Goal: Task Accomplishment & Management: Use online tool/utility

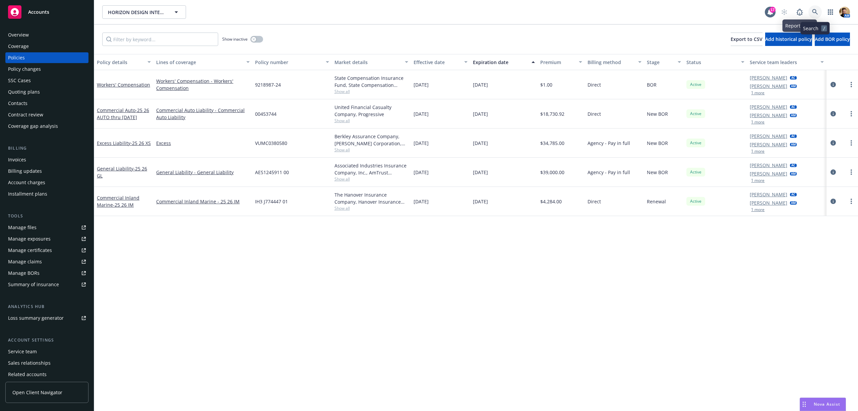
click at [812, 13] on icon at bounding box center [815, 12] width 6 height 6
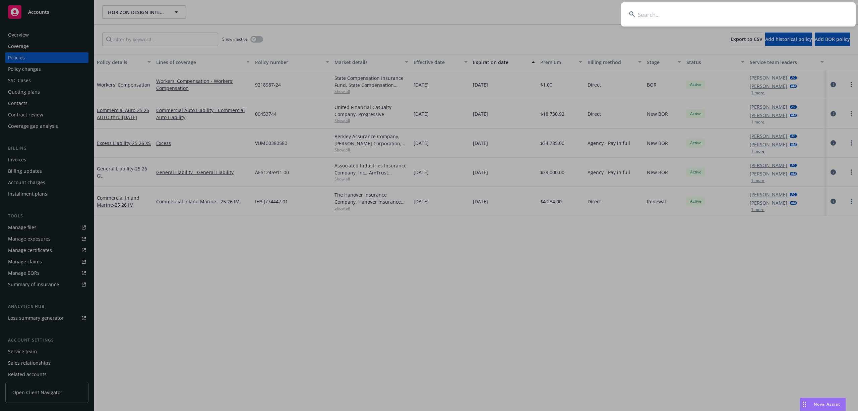
click at [802, 17] on input at bounding box center [738, 14] width 235 height 24
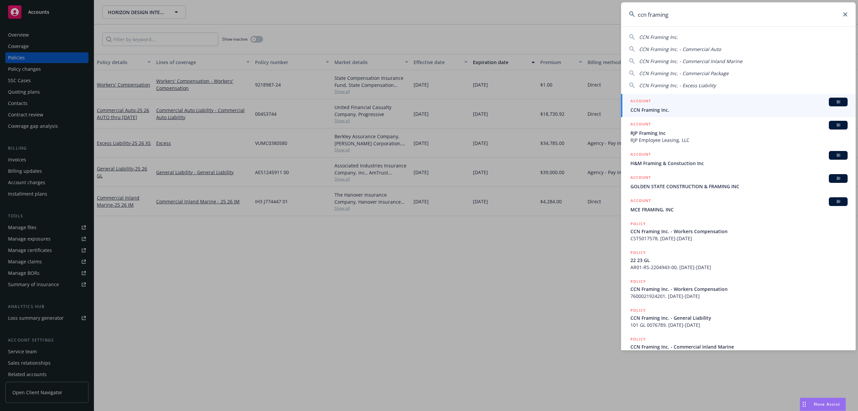
type input "ccn framing"
click at [648, 109] on span "CCN Framing Inc." at bounding box center [739, 109] width 217 height 7
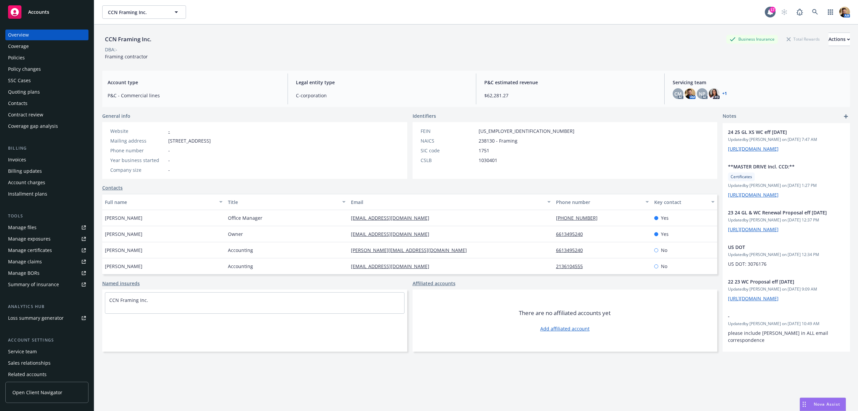
click at [25, 59] on div "Policies" at bounding box center [47, 57] width 78 height 11
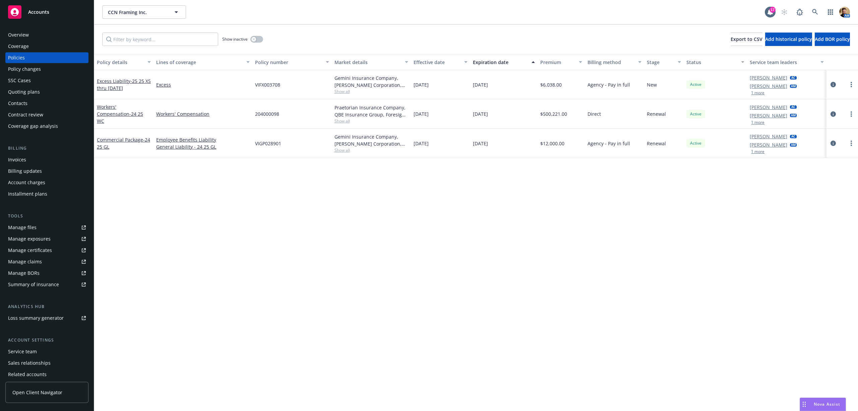
click at [27, 89] on div "Quoting plans" at bounding box center [24, 91] width 32 height 11
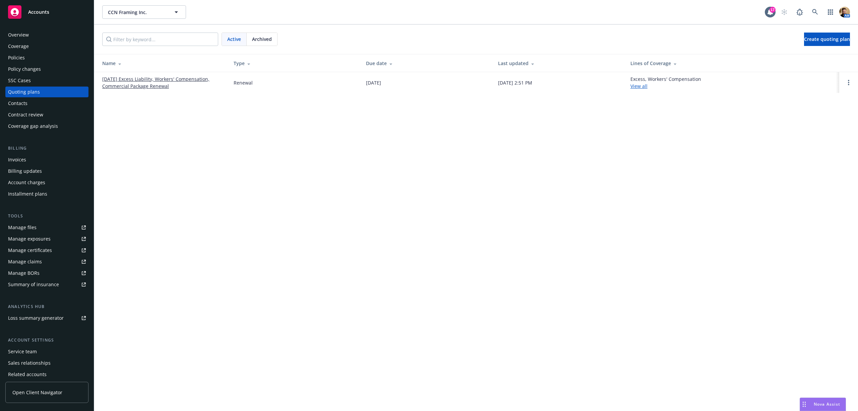
click at [137, 88] on link "10/25/25 Excess Liability, Workers' Compensation, Commercial Package Renewal" at bounding box center [162, 82] width 121 height 14
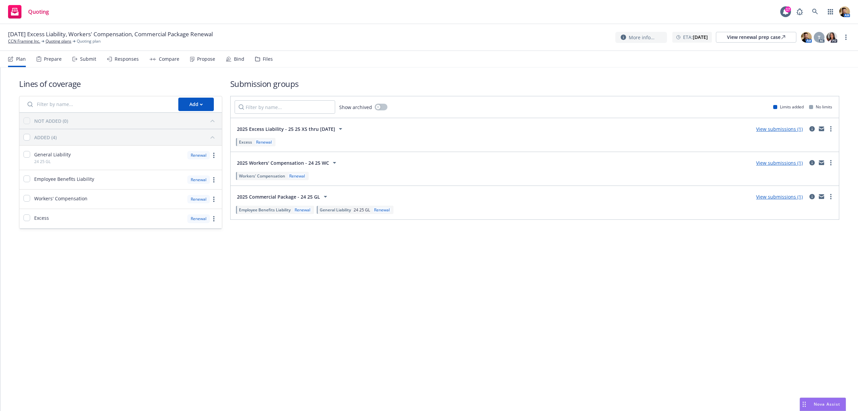
click at [81, 59] on div "Submit" at bounding box center [88, 58] width 16 height 5
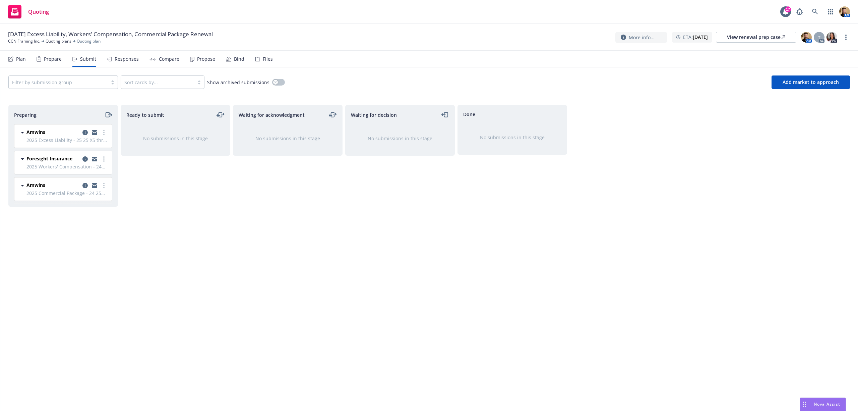
click at [263, 59] on div "Files" at bounding box center [268, 58] width 10 height 5
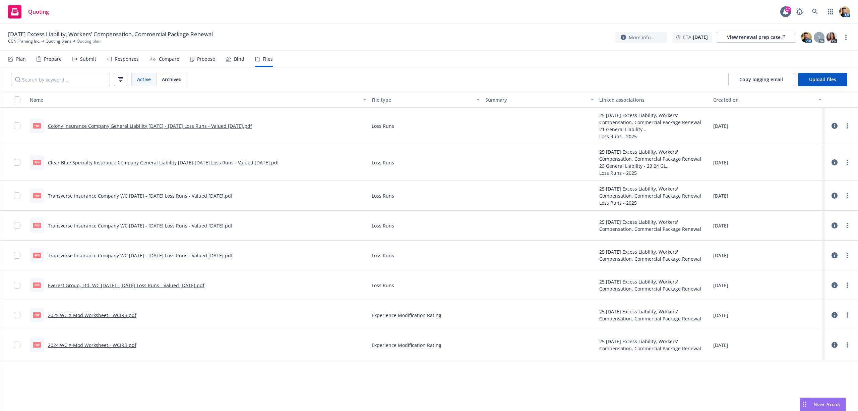
click at [81, 61] on div "Submit" at bounding box center [88, 58] width 16 height 5
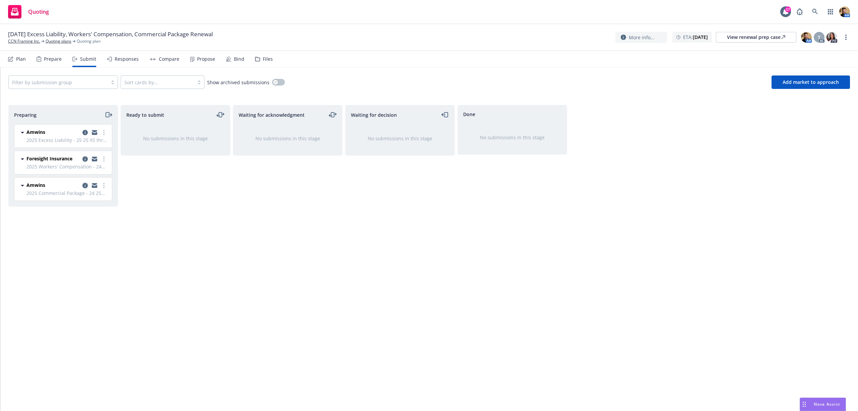
click at [86, 186] on icon "copy logging email" at bounding box center [84, 185] width 5 height 5
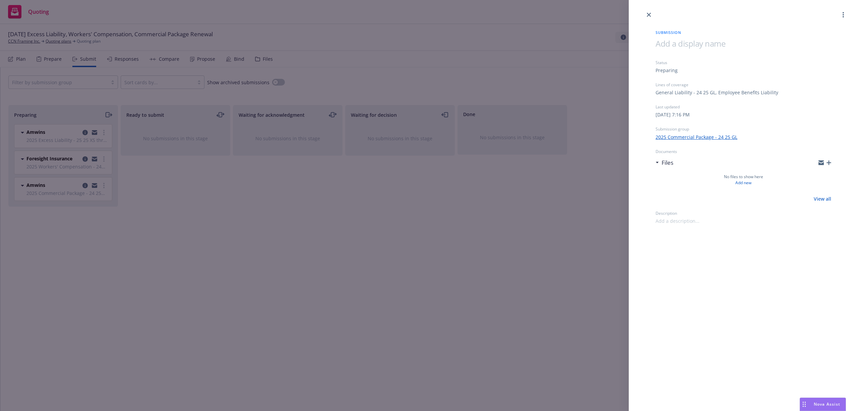
click at [829, 163] on icon "button" at bounding box center [829, 162] width 5 height 5
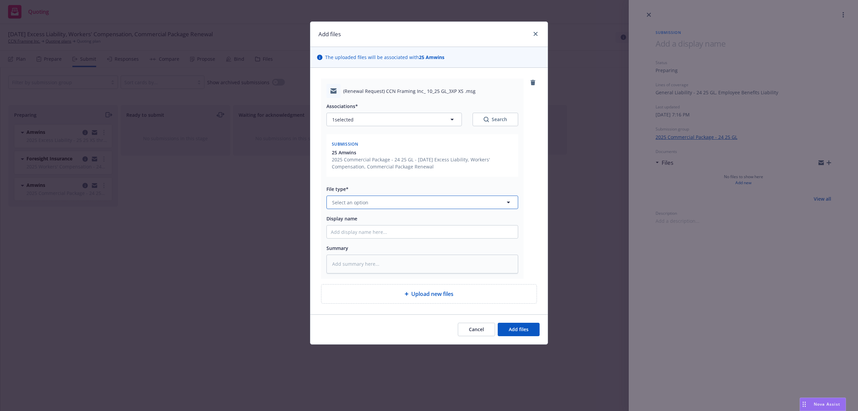
click at [380, 203] on button "Select an option" at bounding box center [423, 201] width 192 height 13
type input "em"
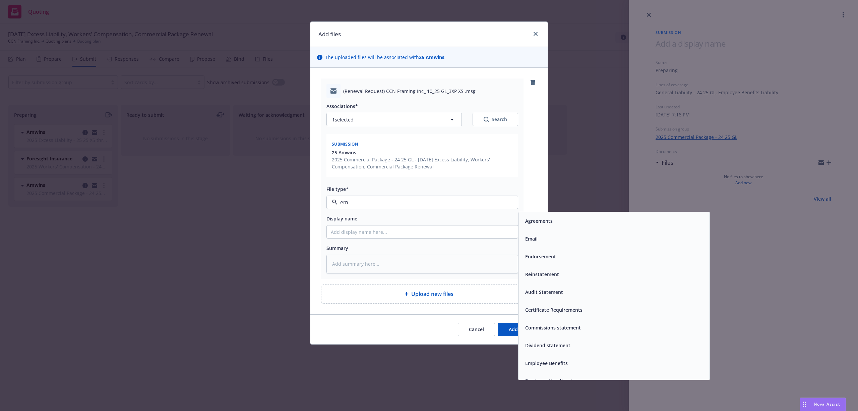
click at [561, 239] on div "Email" at bounding box center [614, 239] width 183 height 10
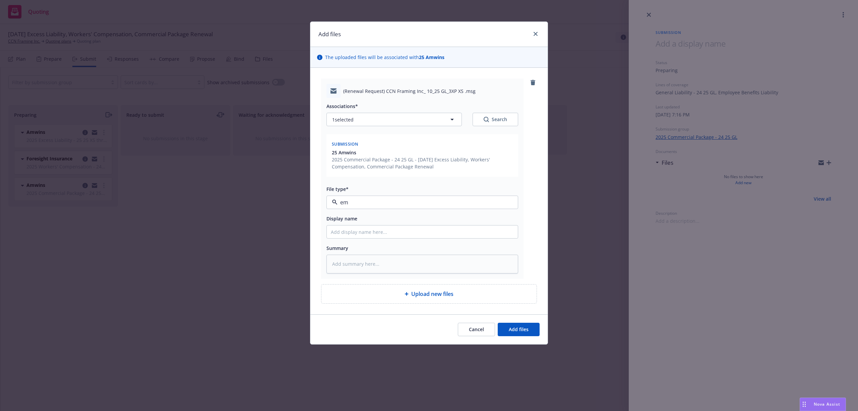
type textarea "x"
click at [437, 236] on input "Display name" at bounding box center [422, 231] width 191 height 13
type input "U"
type textarea "x"
type input "UY"
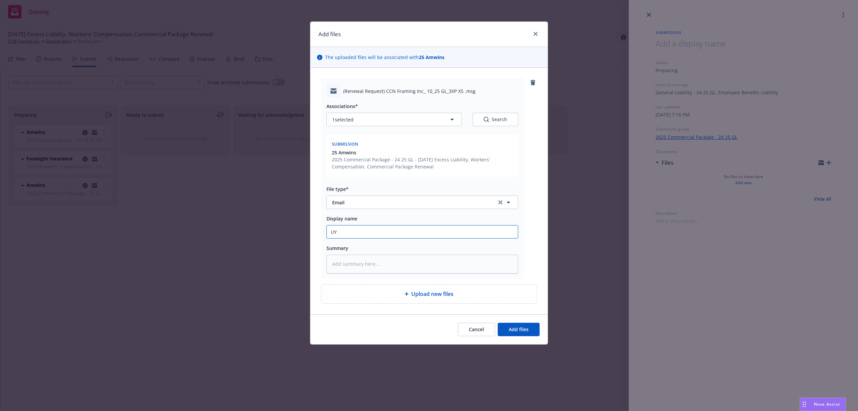
type textarea "x"
type input "UYW"
type textarea "x"
type input "UY"
type textarea "x"
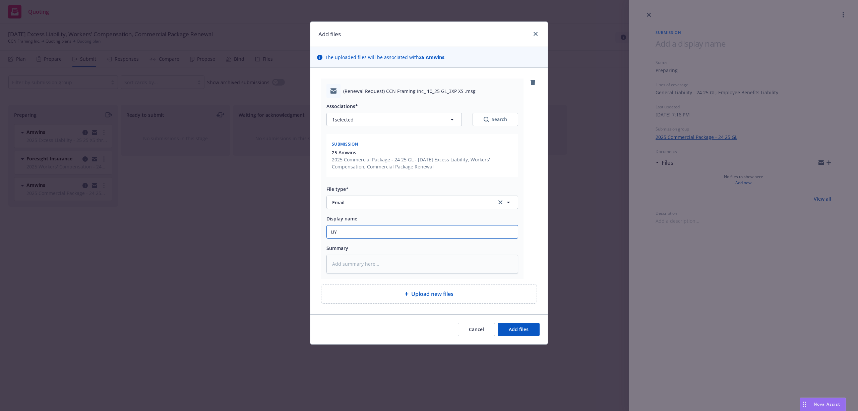
type input "U"
type textarea "x"
type input "UW"
type textarea "x"
type input "UW"
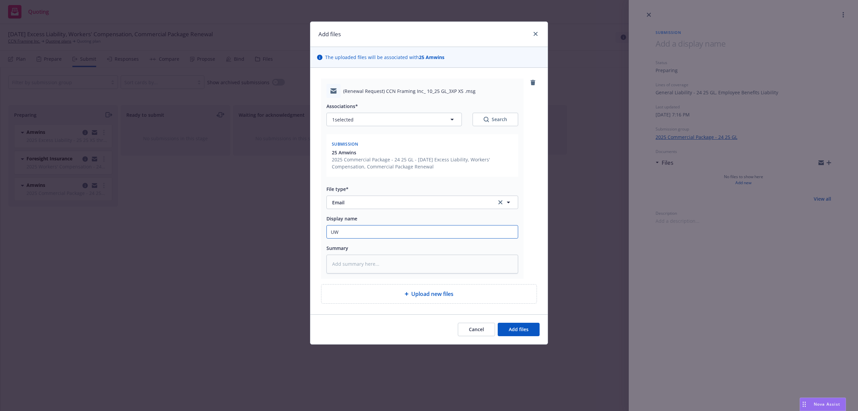
type textarea "x"
type input "UW Co"
type textarea "x"
type input "UW Con"
type textarea "x"
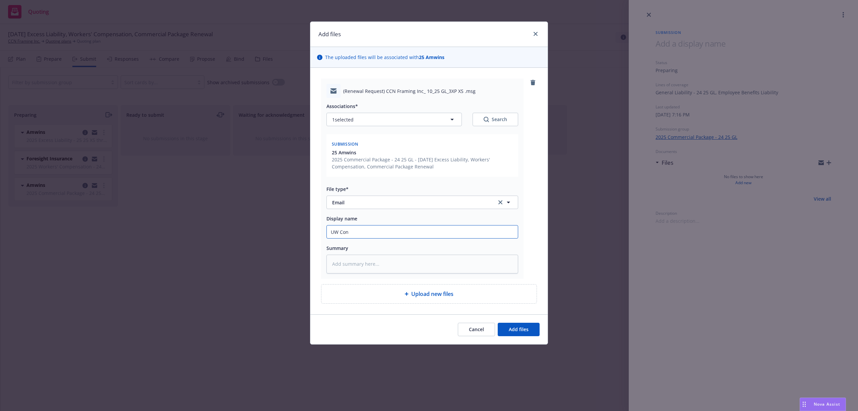
type input "UW Cont"
type textarea "x"
type input "UW Conta"
type textarea "x"
type input "UW Contac"
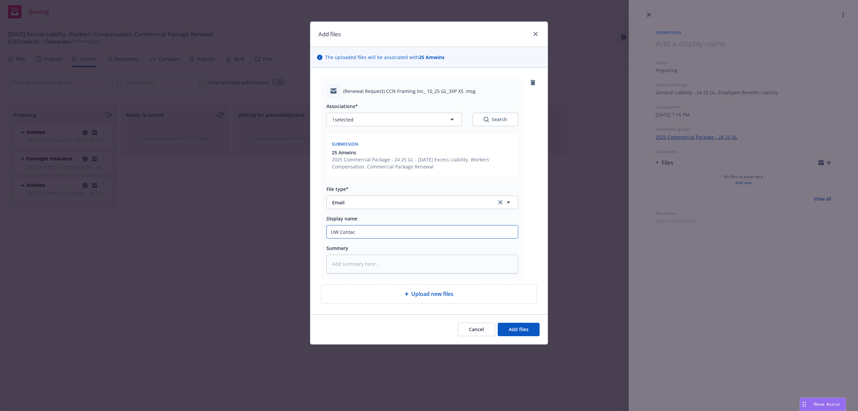
type textarea "x"
type input "UW Contact"
type textarea "x"
type input "UW Contact"
type textarea "x"
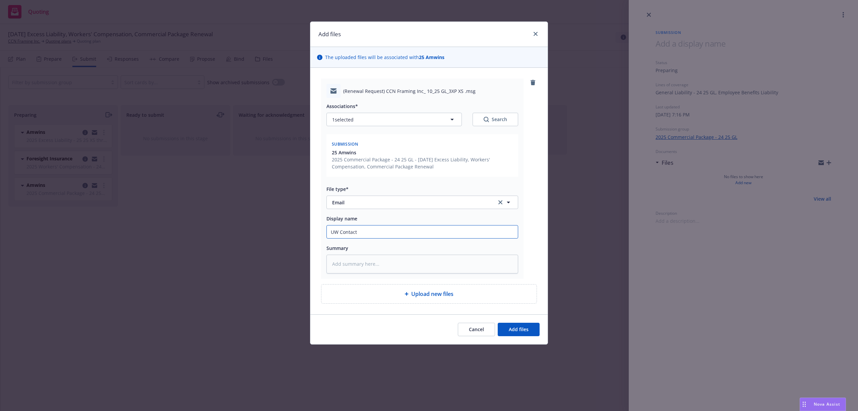
type input "UW Contact f"
type textarea "x"
type input "UW Contact fo"
type textarea "x"
type input "UW Contact for"
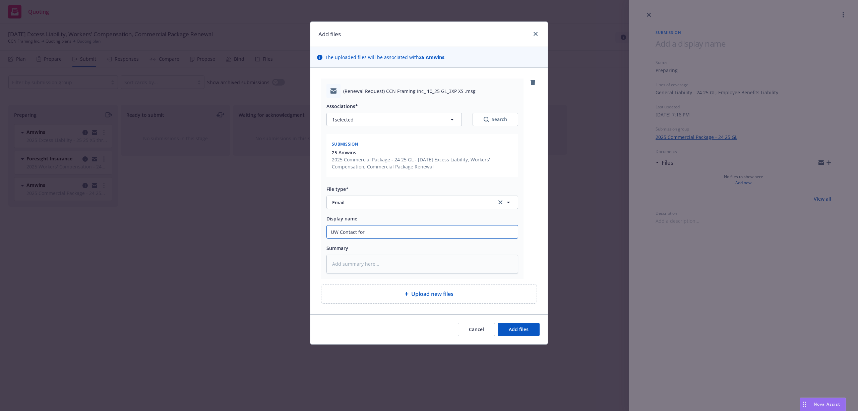
type textarea "x"
type input "UW Contact for s"
type textarea "x"
type input "UW Contact for su"
type textarea "x"
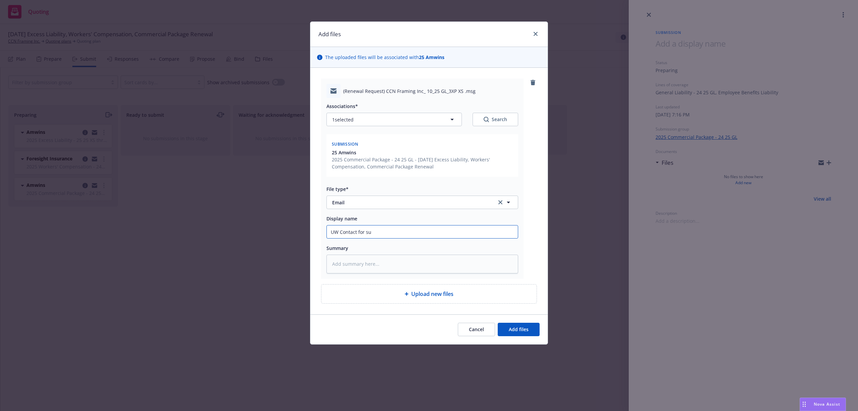
type input "UW Contact for sub"
type textarea "x"
type input "UW Contact for subm"
type textarea "x"
type input "UW Contact for submis"
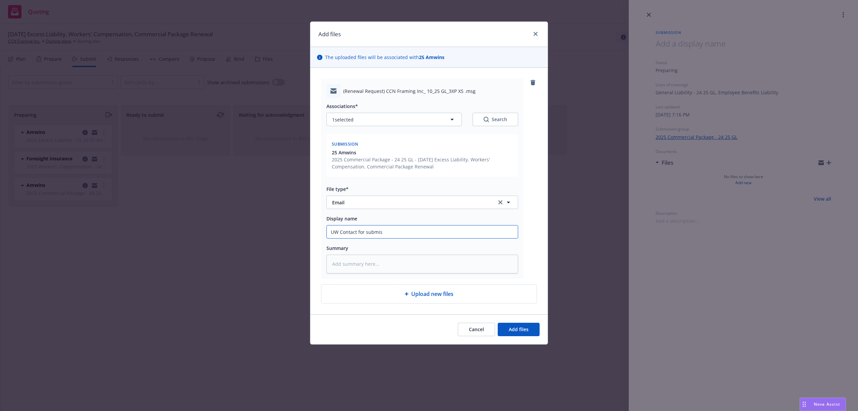
type textarea "x"
type input "UW Contact for submissi"
type textarea "x"
type input "UW Contact for submissio"
type textarea "x"
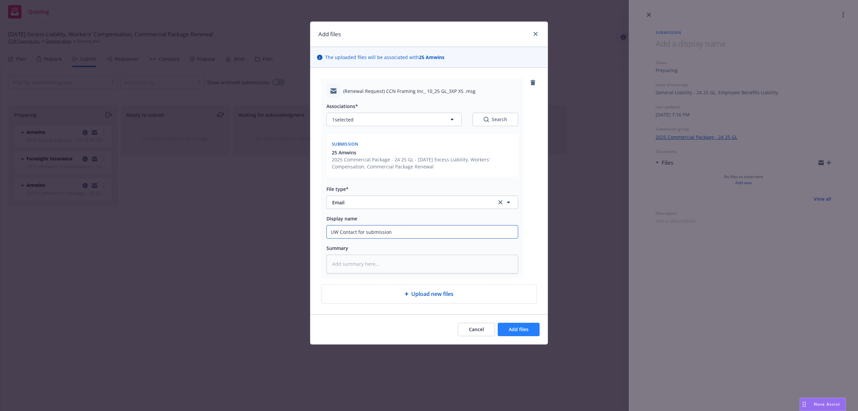
type input "UW Contact for submission"
click at [522, 332] on span "Add files" at bounding box center [519, 329] width 20 height 6
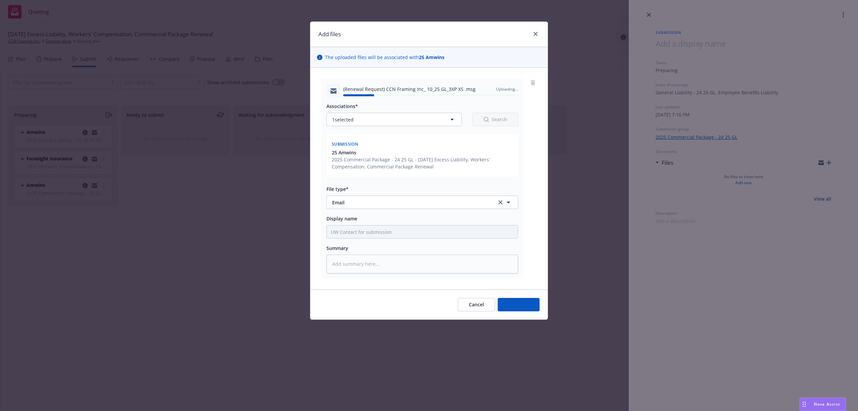
type textarea "x"
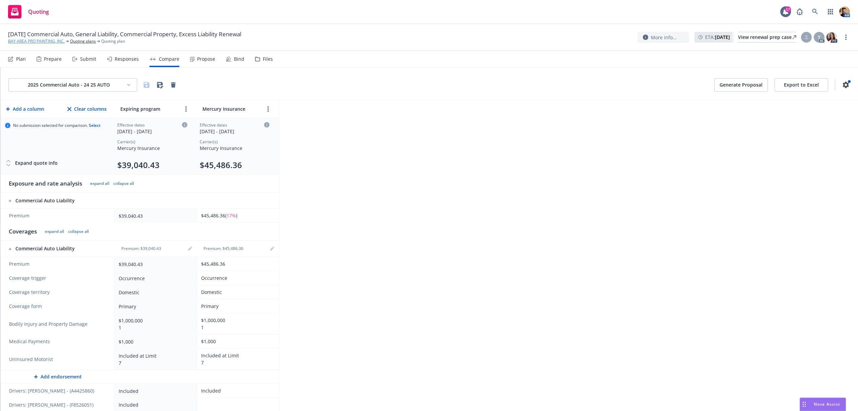
click at [34, 42] on link "BAY AREA PRO PAINTING, INC." at bounding box center [36, 41] width 57 height 6
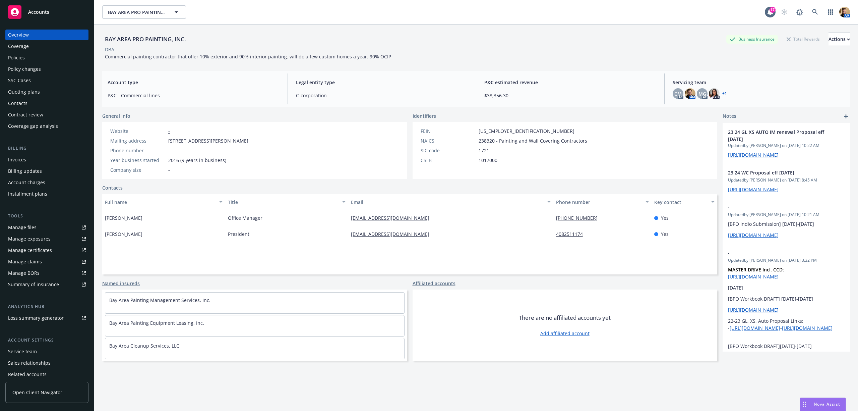
click at [24, 58] on div "Policies" at bounding box center [47, 57] width 78 height 11
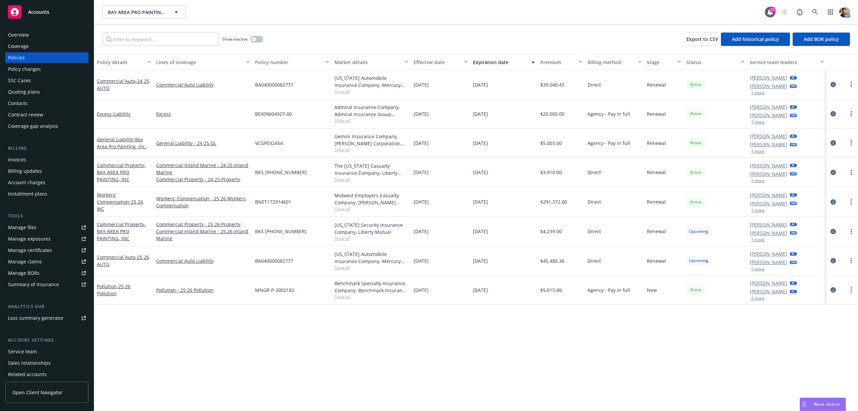
click at [834, 143] on icon "circleInformation" at bounding box center [833, 142] width 5 height 5
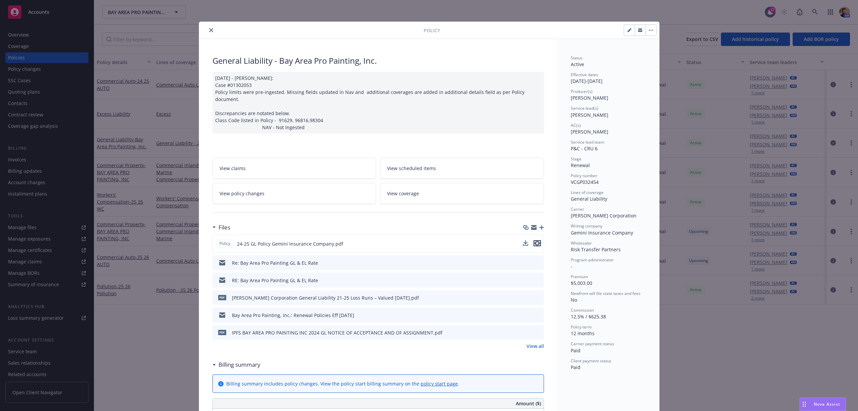
click at [535, 241] on icon "preview file" at bounding box center [537, 243] width 6 height 5
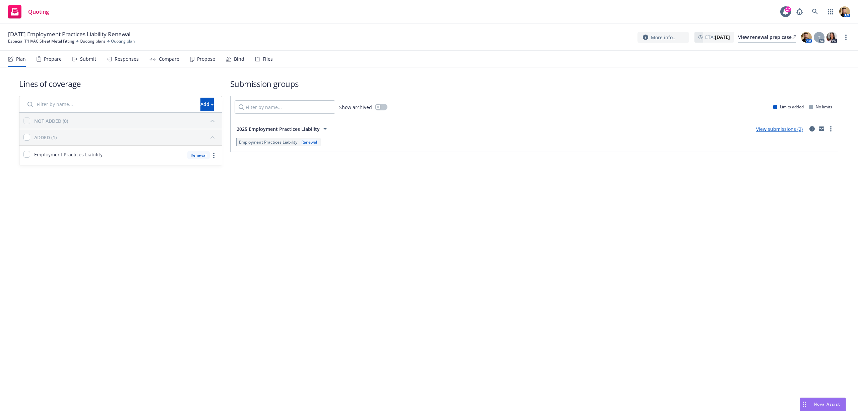
click at [86, 56] on div "Submit" at bounding box center [88, 58] width 16 height 5
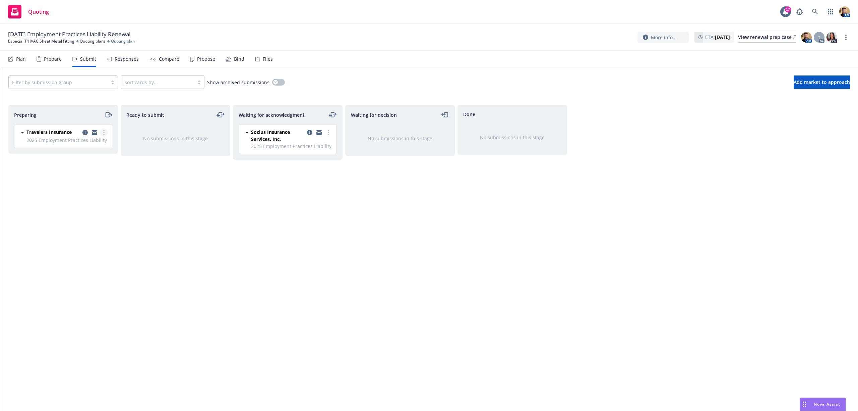
click at [106, 133] on link "more" at bounding box center [104, 132] width 8 height 8
drag, startPoint x: 85, startPoint y: 186, endPoint x: 89, endPoint y: 184, distance: 4.1
click at [86, 186] on span "Add accepted decision" at bounding box center [73, 186] width 67 height 6
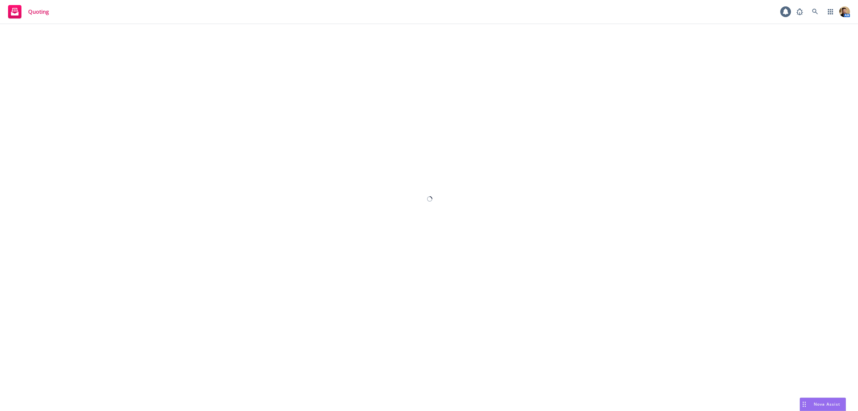
select select "12"
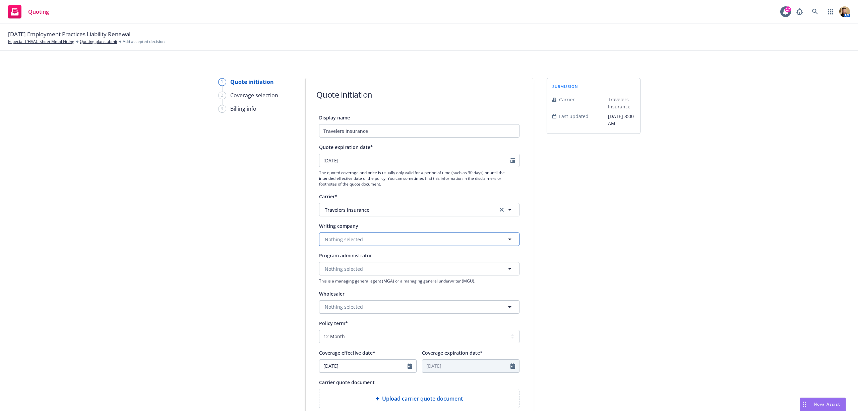
click at [399, 238] on button "Nothing selected" at bounding box center [419, 238] width 200 height 13
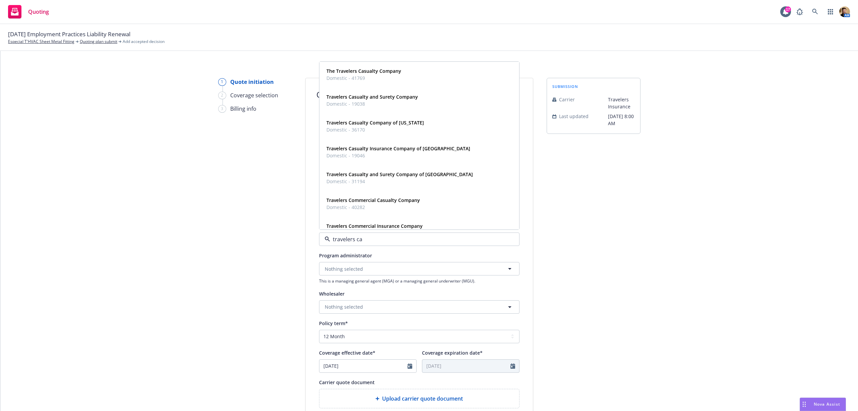
type input "travelers cas"
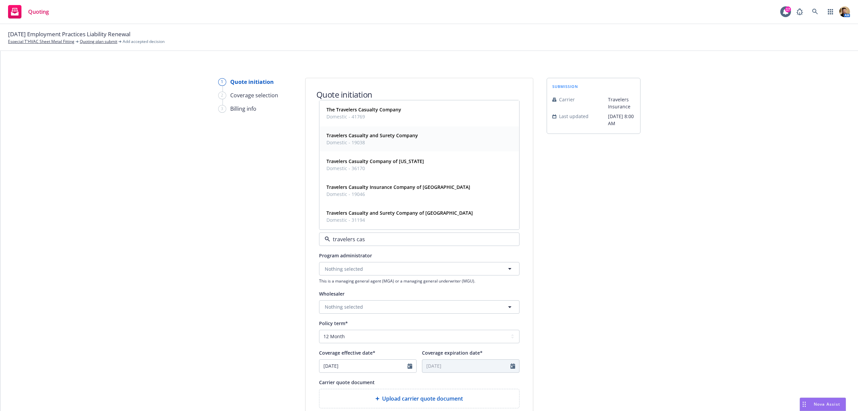
click at [380, 134] on strong "Travelers Casualty and Surety Company" at bounding box center [373, 135] width 92 height 6
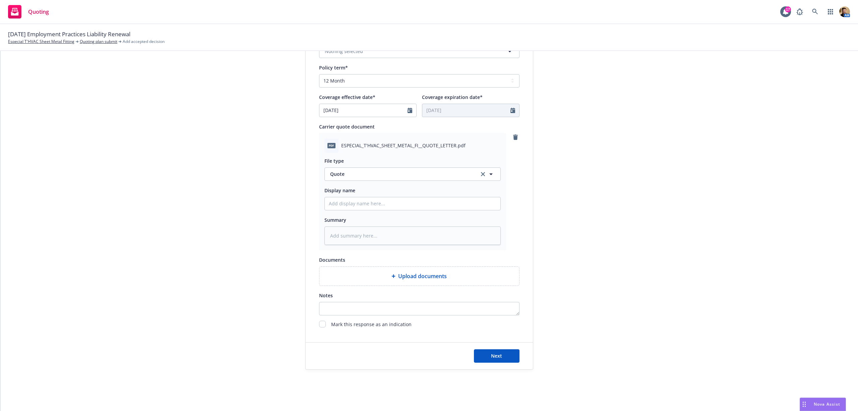
scroll to position [257, 0]
click at [351, 206] on input "Display name" at bounding box center [413, 201] width 176 height 13
type textarea "x"
type input "2"
type textarea "x"
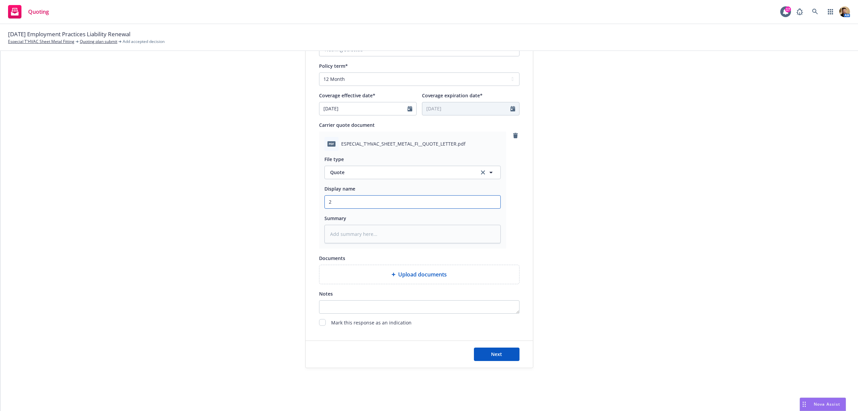
type input "25"
type textarea "x"
type input "25"
type textarea "x"
type input "25 26"
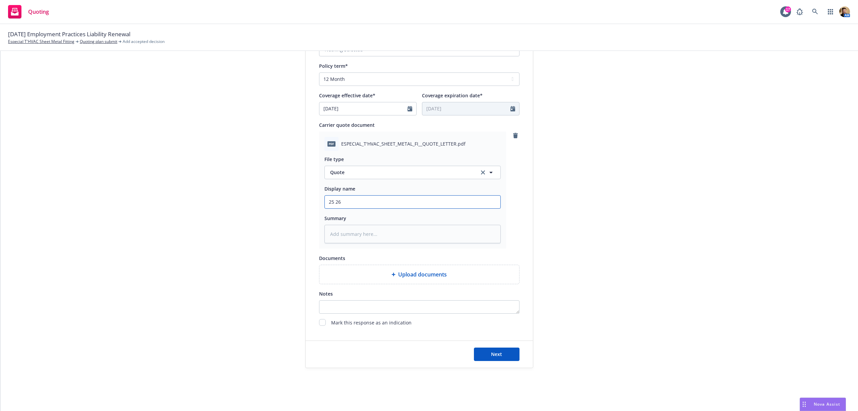
type textarea "x"
type input "25 26"
type textarea "x"
type input "25 26 E"
type textarea "x"
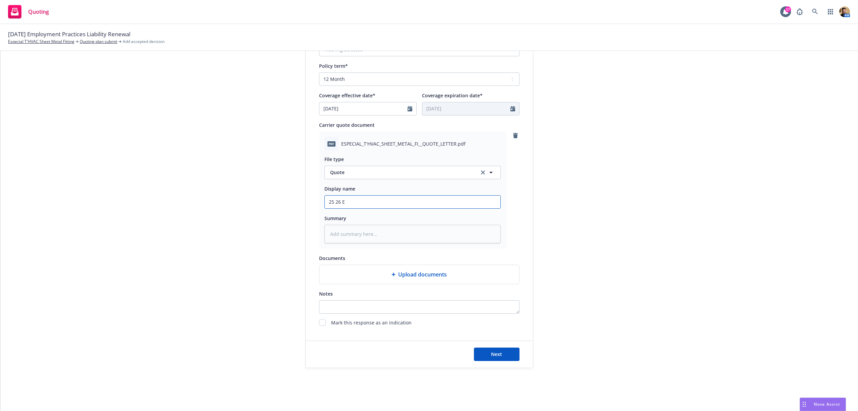
type input "25 26 EP"
type textarea "x"
type input "25 26 EPI"
type textarea "x"
type input "25 26 EPI"
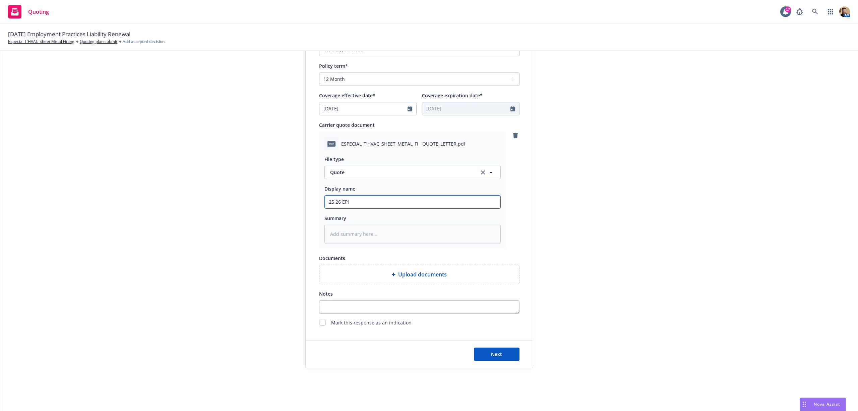
type textarea "x"
type input "25 26 EPI $"
type textarea "x"
type input "25 26 EPI $3"
type textarea "x"
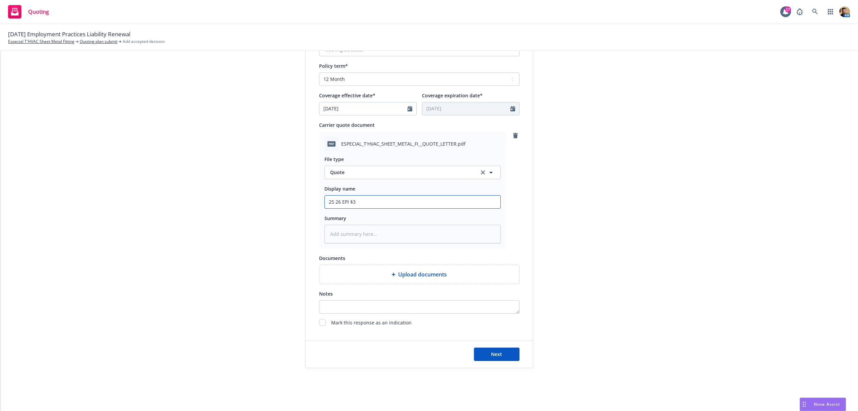
type input "25 26 EPI $35"
type textarea "x"
type input "25 26 EPI $35k"
type textarea "x"
type input "25 26 EPI $35k"
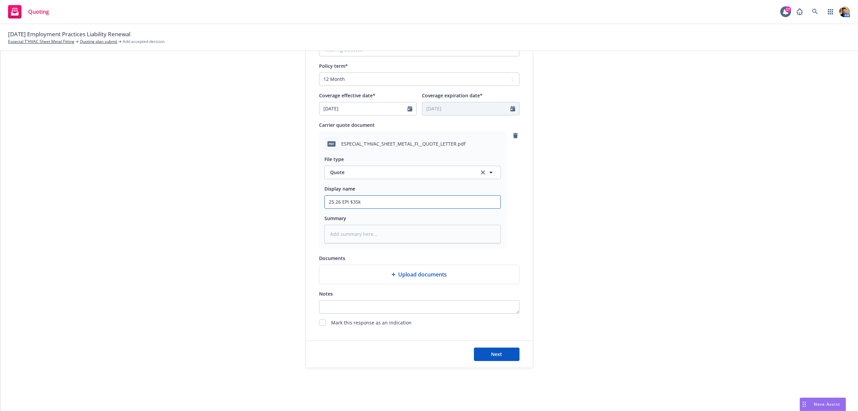
type textarea "x"
type input "25 26 EPI $35k R"
type textarea "x"
type input "25 26 EPI $35k Re"
type textarea "x"
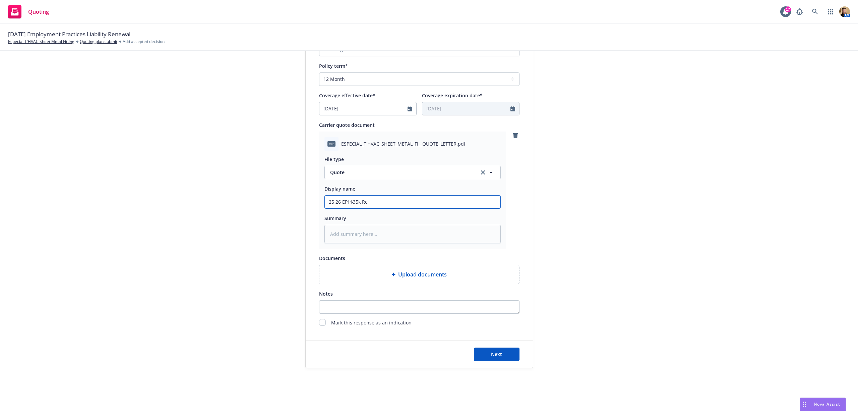
type input "25 26 EPI $35k Ret"
type textarea "x"
type input "25 26 EPI $35k Rete"
type textarea "x"
type input "25 26 EPI $35k Reten"
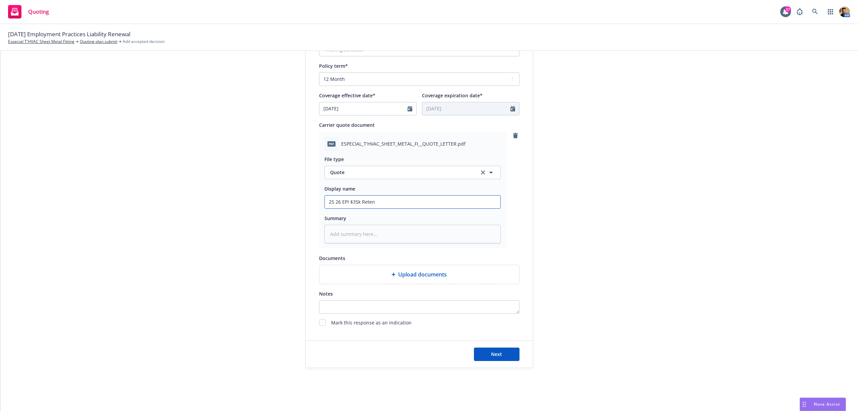
type textarea "x"
type input "25 26 EPI $35k Retent"
type textarea "x"
type input "25 26 EPI $35k Retenti"
type textarea "x"
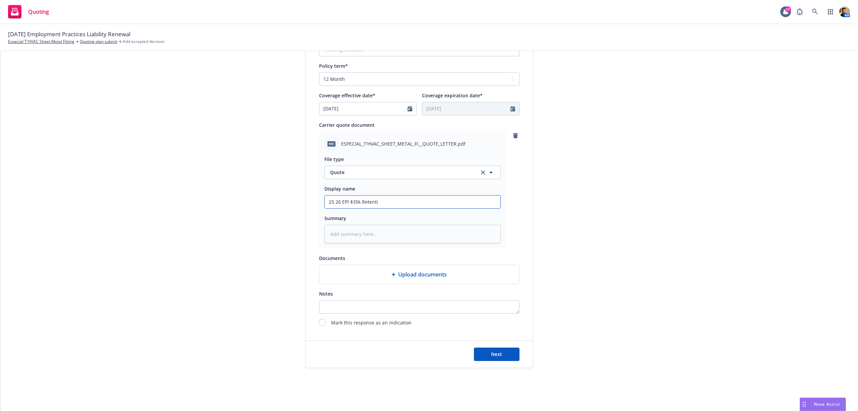
type input "25 26 EPI $35k Retentio"
type textarea "x"
type input "25 26 EPI $35k Retention"
type textarea "x"
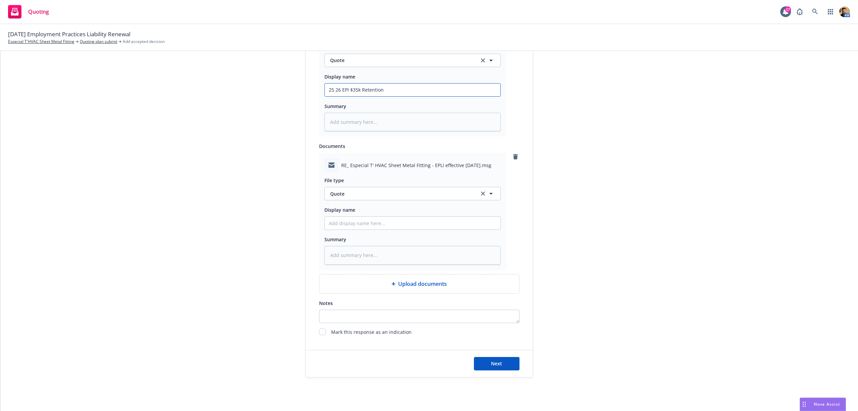
scroll to position [379, 0]
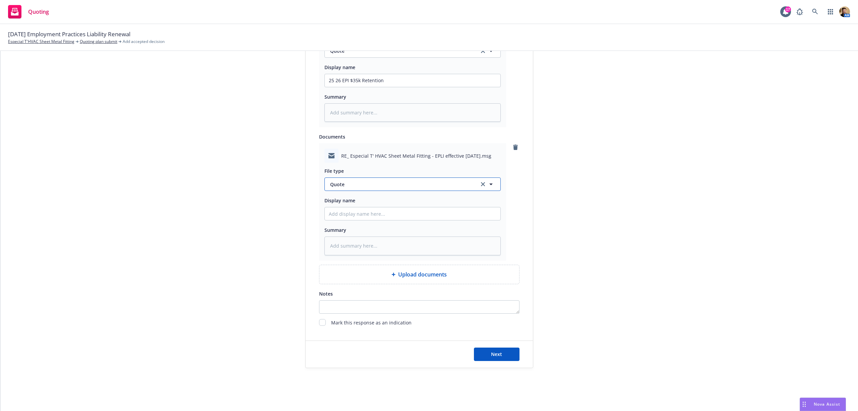
click at [355, 181] on span "Quote" at bounding box center [400, 184] width 141 height 7
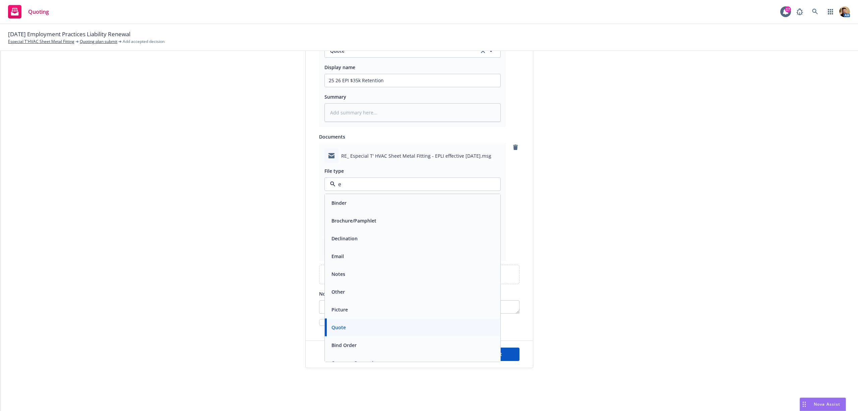
type input "em"
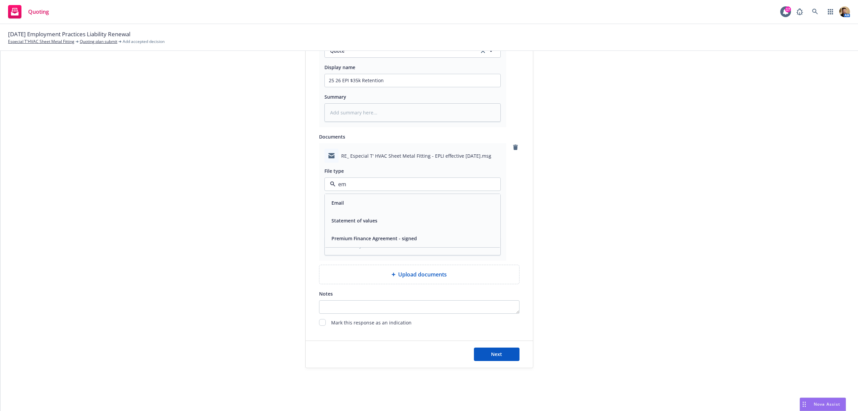
click at [350, 200] on div "Email" at bounding box center [413, 203] width 168 height 10
drag, startPoint x: 391, startPoint y: 74, endPoint x: 294, endPoint y: 86, distance: 97.7
click at [294, 86] on div "1 Quote initiation 2 Coverage selection 3 Billing info Quote initiation Display…" at bounding box center [429, 33] width 842 height 669
click at [373, 87] on input "Display name" at bounding box center [413, 80] width 176 height 13
paste input "25 26 EPI $35k Retention"
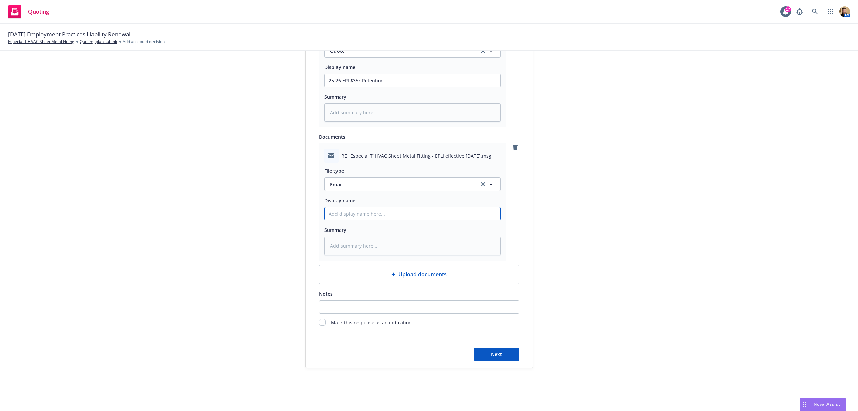
type textarea "x"
type input "25 26 EPI $35k Retention"
click at [485, 360] on button "Next" at bounding box center [497, 353] width 46 height 13
type textarea "x"
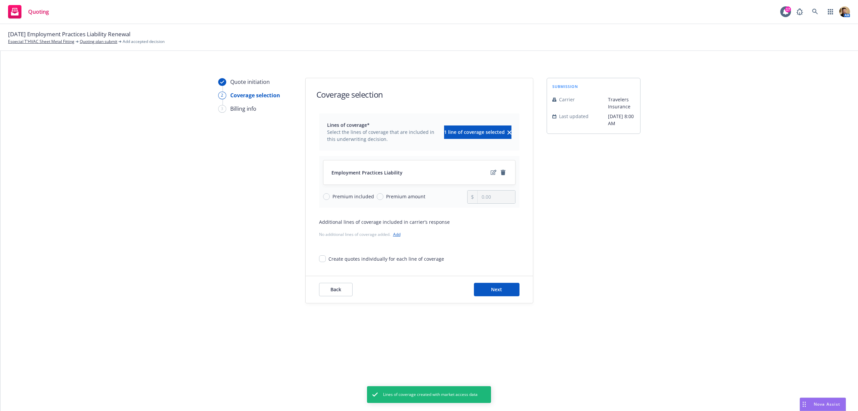
drag, startPoint x: 409, startPoint y: 196, endPoint x: 413, endPoint y: 196, distance: 4.0
click at [409, 196] on span "Premium amount" at bounding box center [405, 196] width 39 height 7
click at [384, 196] on input "Premium amount" at bounding box center [380, 196] width 7 height 7
radio input "true"
click at [488, 197] on input "0.00" at bounding box center [496, 196] width 37 height 13
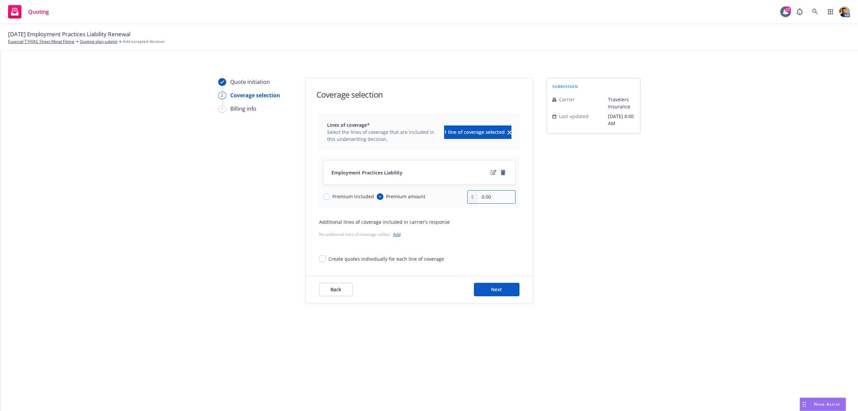
click at [489, 195] on input "0.00" at bounding box center [496, 196] width 37 height 13
drag, startPoint x: 489, startPoint y: 194, endPoint x: 470, endPoint y: 198, distance: 20.1
click at [470, 198] on div "0.03" at bounding box center [491, 196] width 48 height 13
drag, startPoint x: 494, startPoint y: 196, endPoint x: 455, endPoint y: 196, distance: 38.9
click at [455, 196] on div "Premium included Premium amount 0.03" at bounding box center [419, 196] width 192 height 13
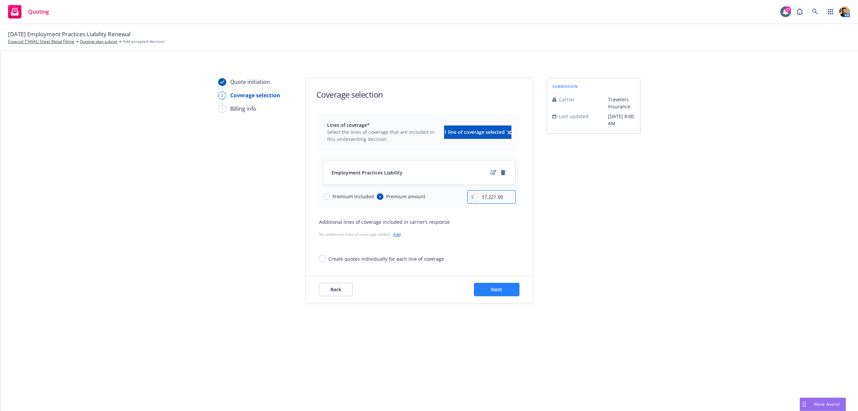
type input "37,221.00"
click at [496, 288] on span "Next" at bounding box center [496, 289] width 11 height 6
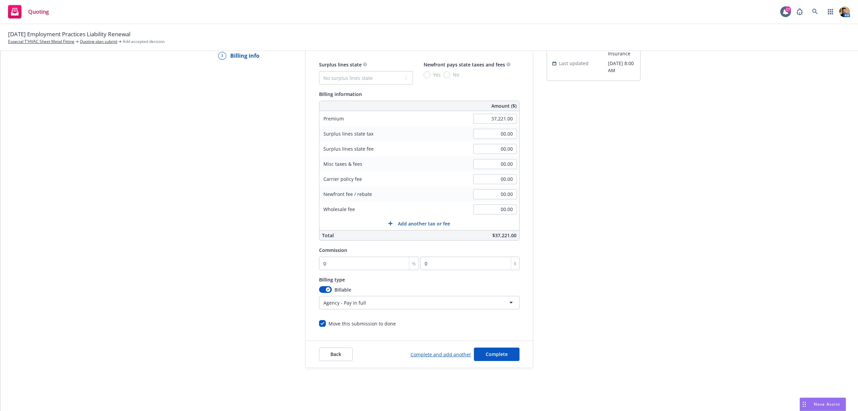
scroll to position [54, 0]
click at [351, 263] on input "0" at bounding box center [369, 262] width 100 height 13
type input "1"
type input "372.21"
type input "15"
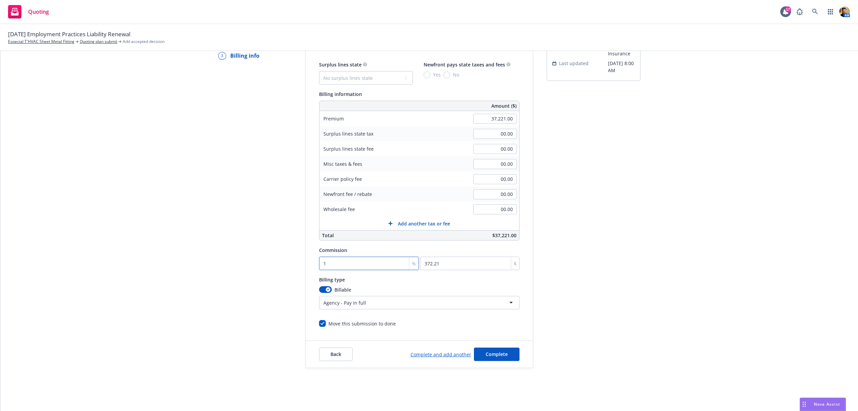
type input "5583.15"
type input "15"
click at [352, 298] on html "Quoting 17 AM 09/28/25 Employment Practices Liability Renewal Especial T'HVAC S…" at bounding box center [429, 205] width 858 height 411
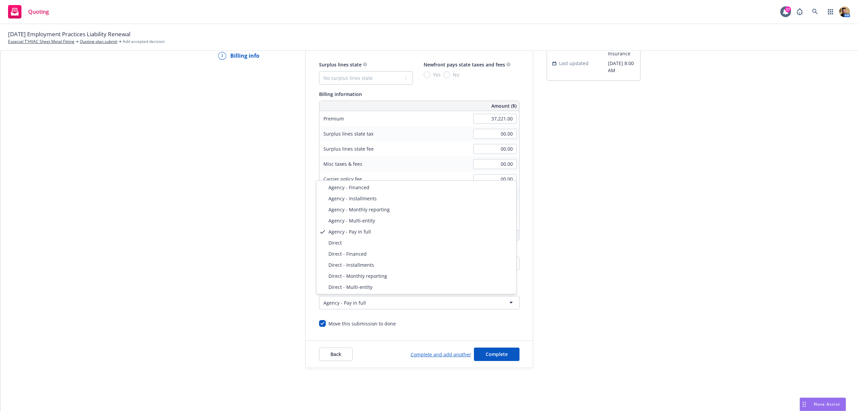
select select "DIRECT"
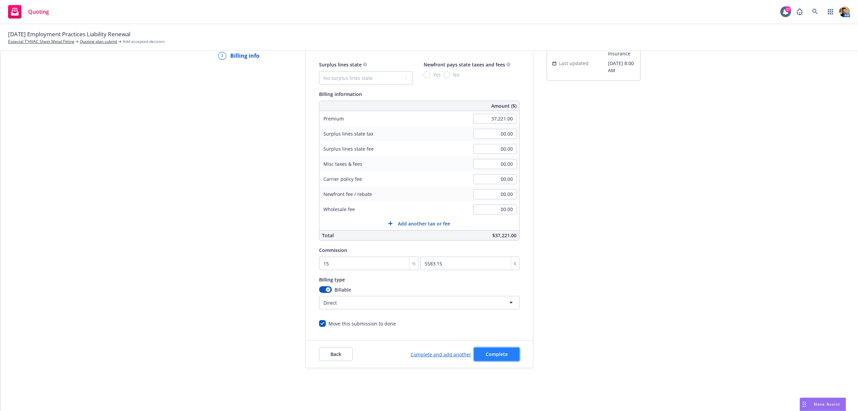
click at [493, 352] on span "Complete" at bounding box center [497, 354] width 22 height 6
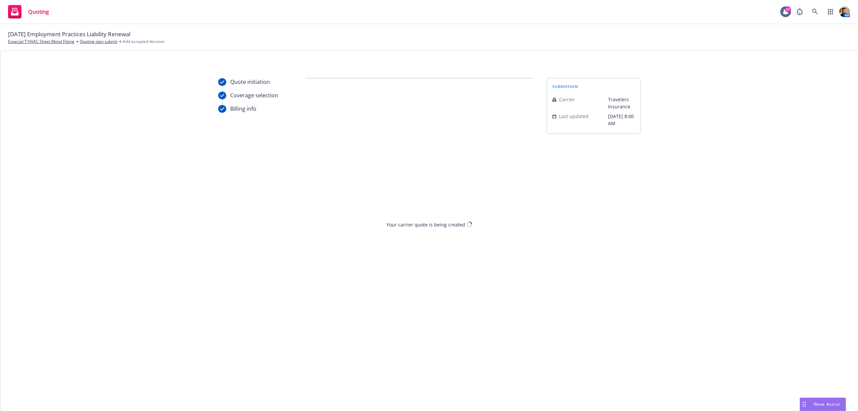
scroll to position [0, 0]
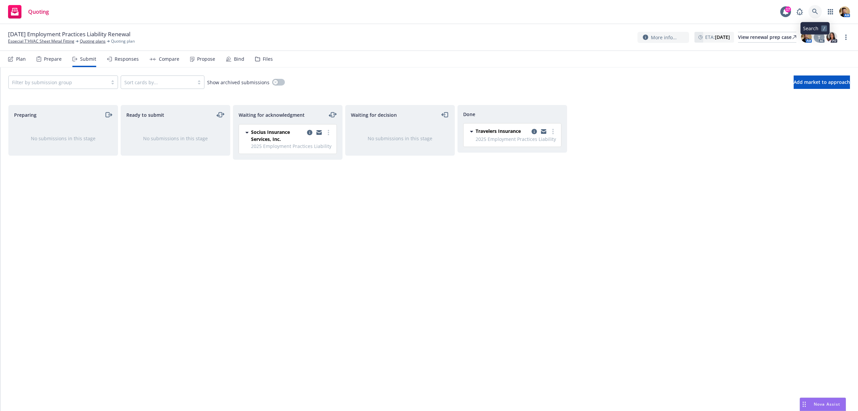
click at [816, 9] on icon at bounding box center [815, 12] width 6 height 6
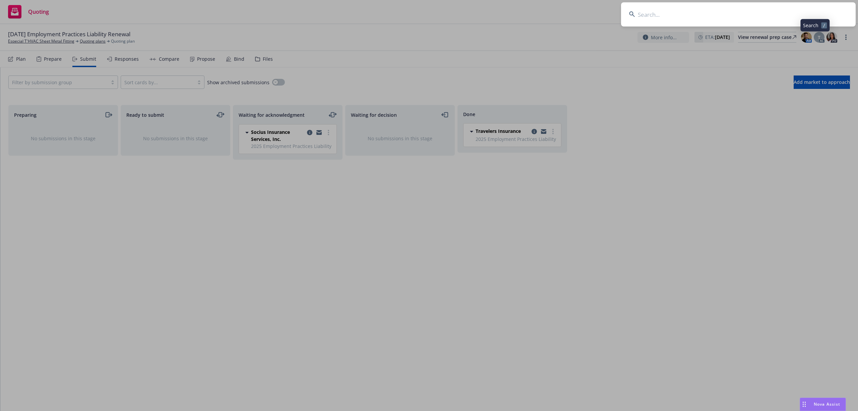
click at [802, 15] on input at bounding box center [738, 14] width 235 height 24
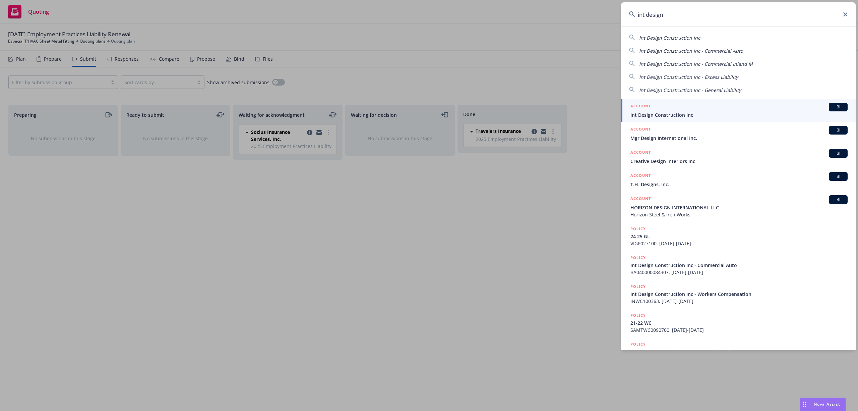
type input "int design"
click at [657, 111] on span "Int Design Construction Inc" at bounding box center [739, 114] width 217 height 7
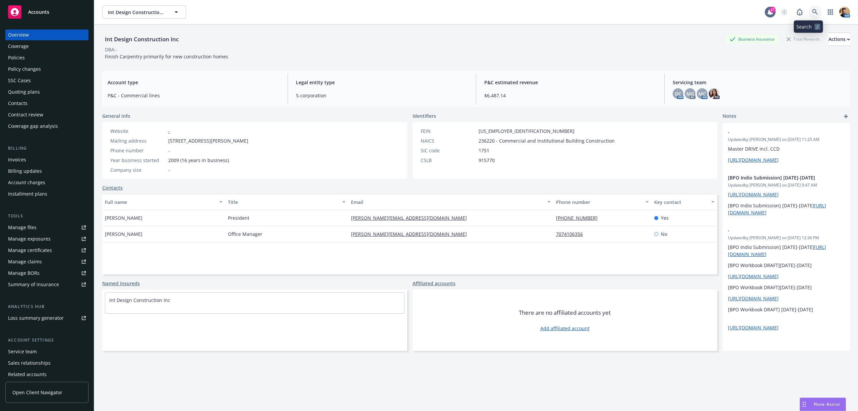
click at [812, 13] on icon at bounding box center [815, 12] width 6 height 6
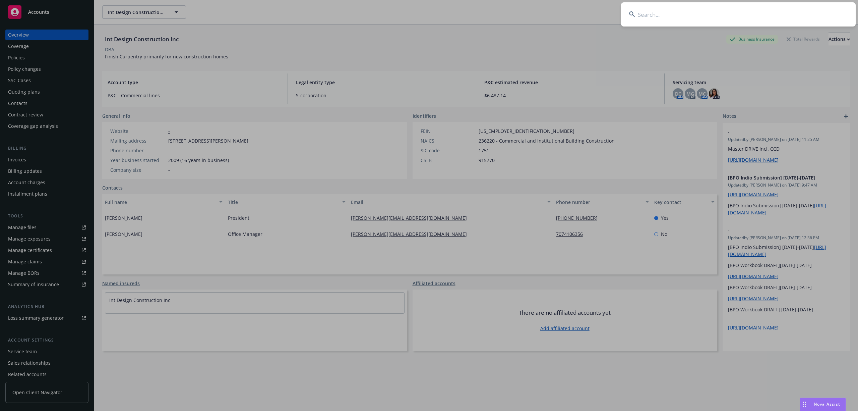
click at [785, 17] on input at bounding box center [738, 14] width 235 height 24
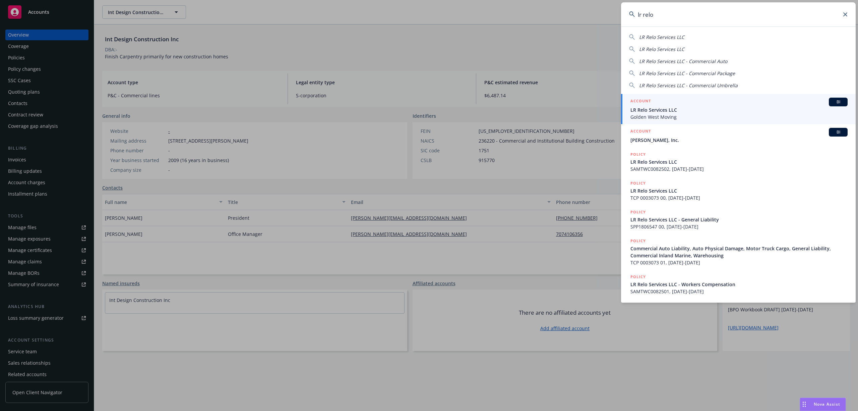
type input "lr relo"
click at [669, 106] on span "LR Relo Services LLC" at bounding box center [739, 109] width 217 height 7
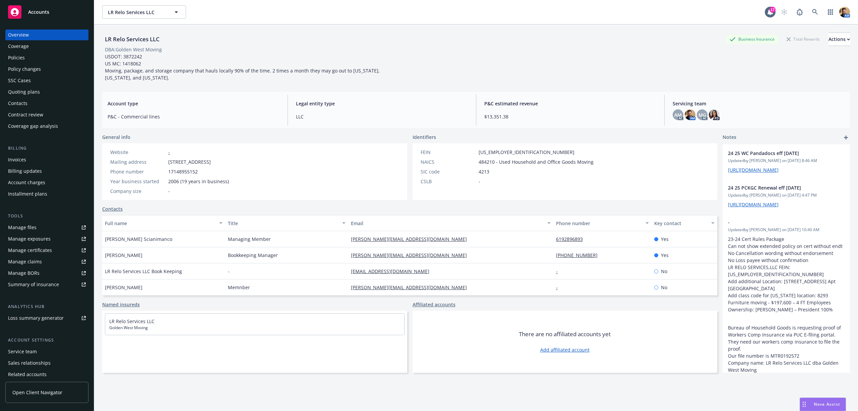
click at [28, 91] on div "Quoting plans" at bounding box center [24, 91] width 32 height 11
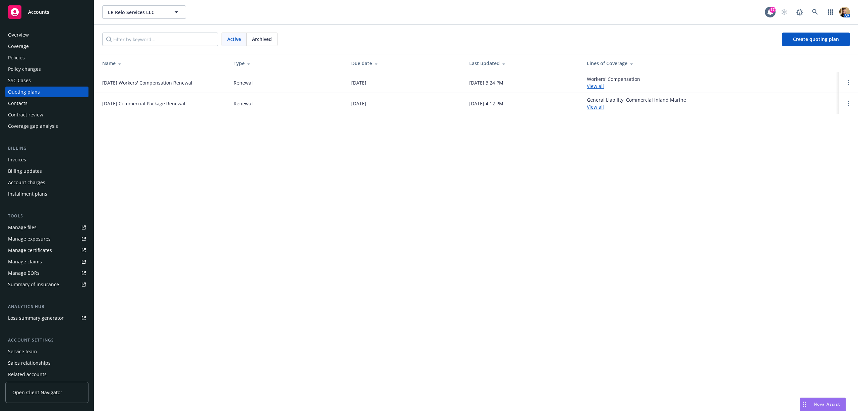
click at [147, 80] on link "[DATE] Workers' Compensation Renewal" at bounding box center [147, 82] width 90 height 7
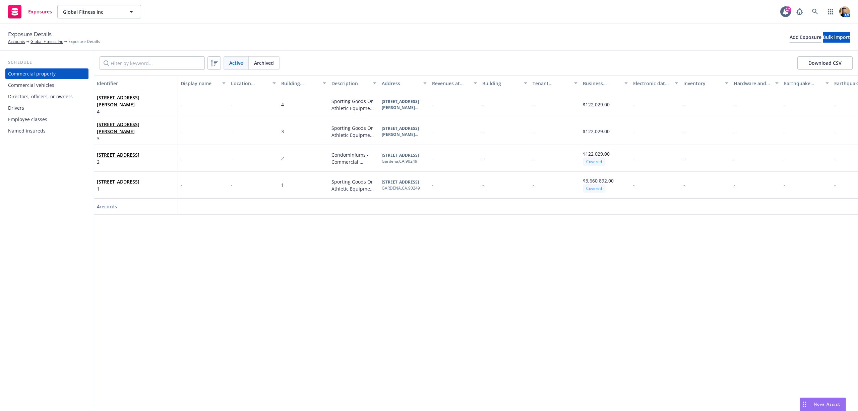
click at [50, 86] on div "Commercial vehicles" at bounding box center [31, 85] width 46 height 11
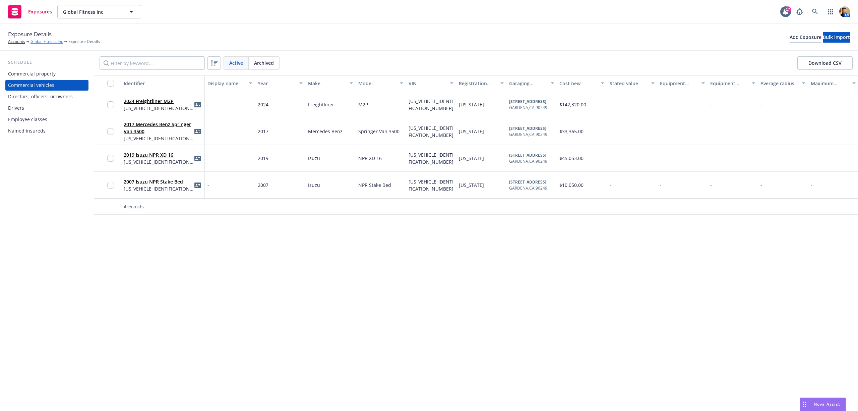
click at [46, 42] on link "Global Fitness Inc" at bounding box center [47, 42] width 33 height 6
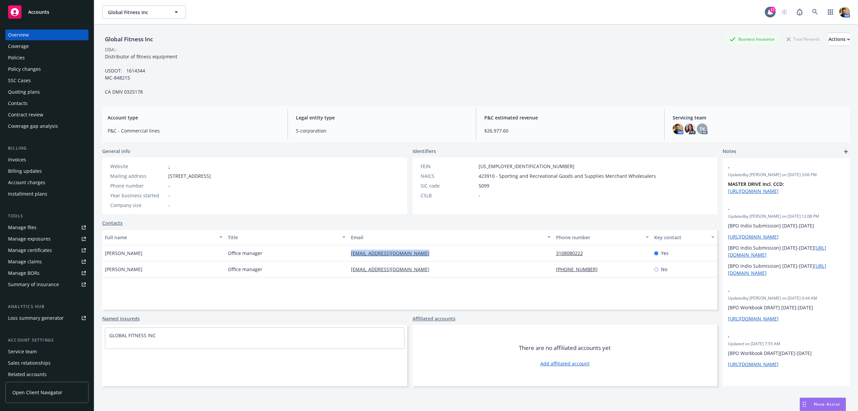
drag, startPoint x: 420, startPoint y: 251, endPoint x: 341, endPoint y: 254, distance: 79.2
click at [341, 254] on div "[PERSON_NAME] Office manager [EMAIL_ADDRESS][DOMAIN_NAME] 3108080222 Yes" at bounding box center [409, 253] width 615 height 16
copy div "[EMAIL_ADDRESS][DOMAIN_NAME]"
drag, startPoint x: 179, startPoint y: 55, endPoint x: 102, endPoint y: 55, distance: 76.8
click at [102, 55] on div "Global Fitness Inc Business Insurance Total Rewards Actions DBA: - Distributor …" at bounding box center [476, 229] width 764 height 411
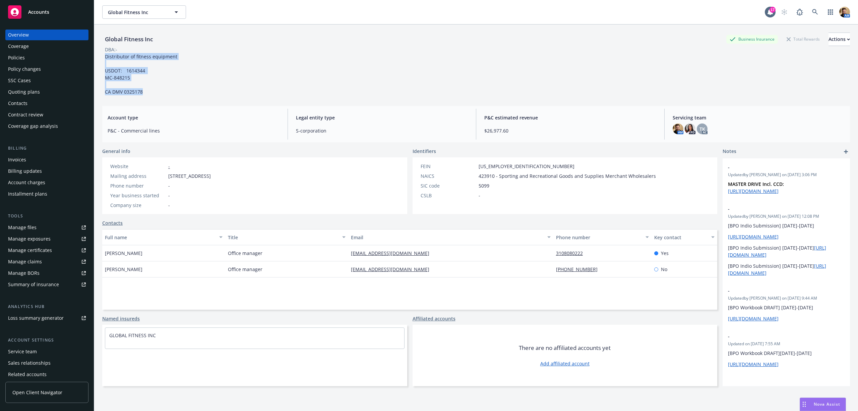
drag, startPoint x: 117, startPoint y: 63, endPoint x: 139, endPoint y: 55, distance: 24.1
click at [117, 62] on div "Distributor of fitness equipment USDOT: 1614344 MC-848215 CA DMV 0325178" at bounding box center [141, 74] width 78 height 42
drag, startPoint x: 164, startPoint y: 58, endPoint x: 180, endPoint y: 60, distance: 16.1
click at [165, 58] on span "Distributor of fitness equipment USDOT: 1614344 MC-848215 CA DMV 0325178" at bounding box center [141, 74] width 72 height 42
click at [181, 58] on div "Global Fitness Inc Business Insurance Total Rewards Actions DBA: - Distributor …" at bounding box center [476, 64] width 748 height 63
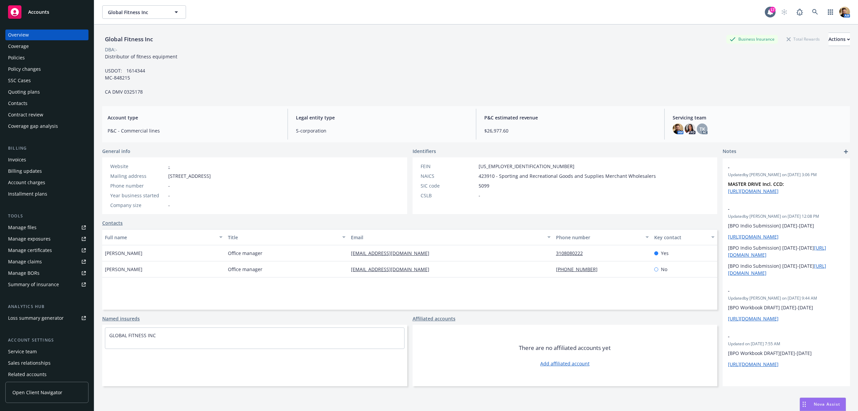
click at [181, 58] on div "Global Fitness Inc Business Insurance Total Rewards Actions DBA: - Distributor …" at bounding box center [476, 64] width 748 height 63
click at [106, 56] on div "Distributor of fitness equipment USDOT: 1614344 MC-848215 CA DMV 0325178" at bounding box center [141, 74] width 78 height 42
drag, startPoint x: 105, startPoint y: 56, endPoint x: 183, endPoint y: 56, distance: 77.4
click at [183, 56] on div "Global Fitness Inc Business Insurance Total Rewards Actions DBA: - Distributor …" at bounding box center [476, 64] width 748 height 63
click at [185, 56] on div "Global Fitness Inc Business Insurance Total Rewards Actions DBA: - Distributor …" at bounding box center [476, 64] width 748 height 63
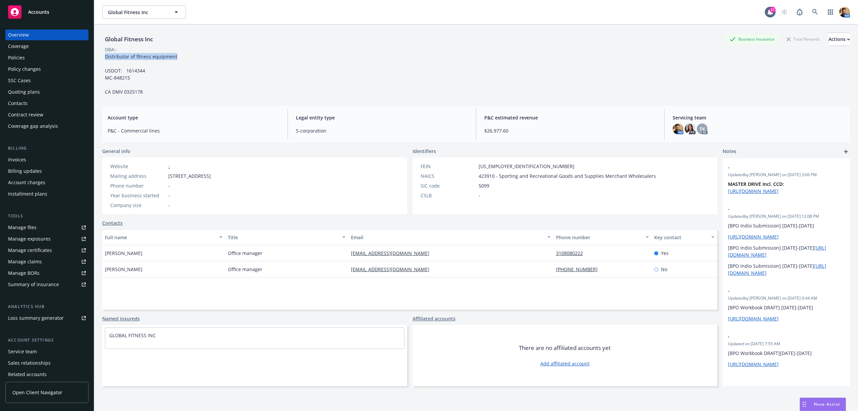
drag, startPoint x: 104, startPoint y: 56, endPoint x: 177, endPoint y: 56, distance: 73.4
click at [177, 56] on div "Distributor of fitness equipment USDOT: 1614344 MC-848215 CA DMV 0325178" at bounding box center [141, 74] width 78 height 42
copy span "Distributor of fitness equipment"
click at [30, 226] on div "Manage files" at bounding box center [22, 227] width 28 height 11
click at [40, 239] on div "Manage exposures" at bounding box center [29, 238] width 43 height 11
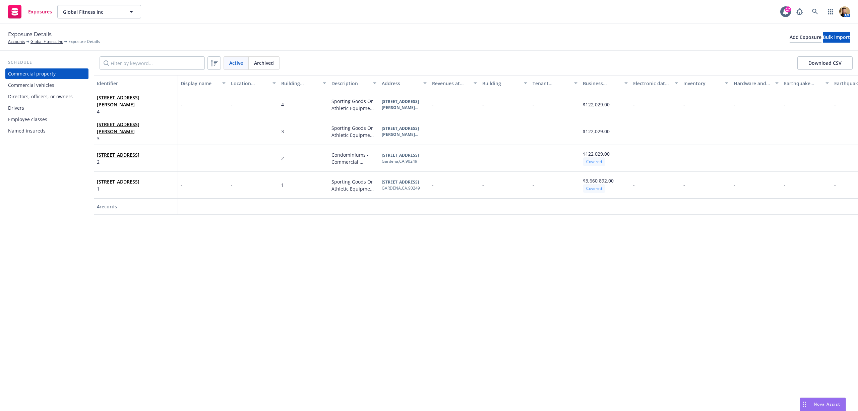
click at [39, 86] on div "Commercial vehicles" at bounding box center [31, 85] width 46 height 11
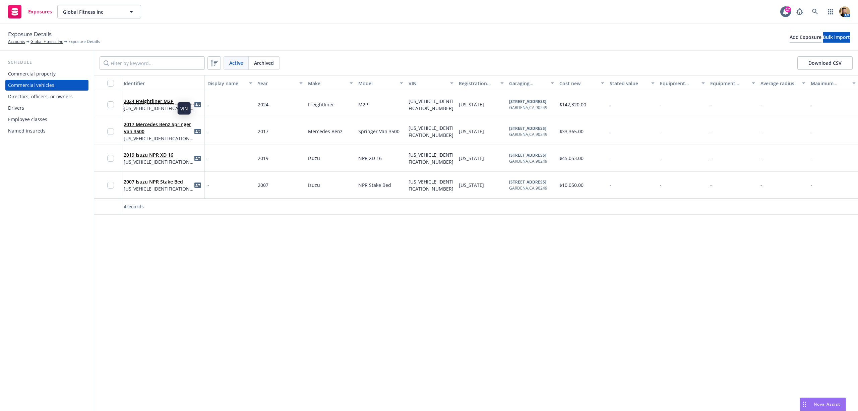
click at [157, 108] on span "[US_VEHICLE_IDENTIFICATION_NUMBER]" at bounding box center [159, 108] width 70 height 7
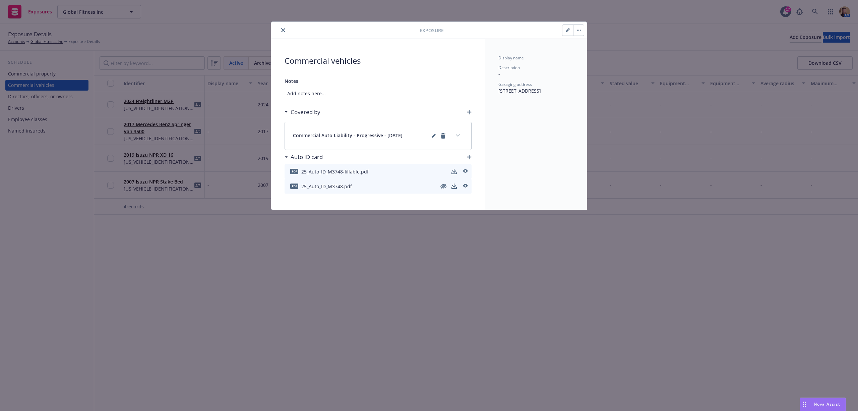
click at [569, 33] on button "button" at bounding box center [568, 30] width 11 height 11
select select "CA"
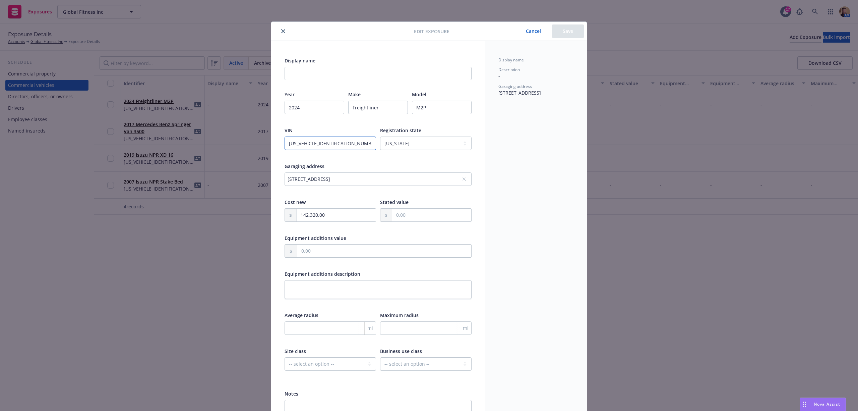
drag, startPoint x: 346, startPoint y: 141, endPoint x: 243, endPoint y: 141, distance: 102.9
click at [243, 141] on div "Edit exposure Cancel Save Display name Year [DATE] Make Freightliner Model M2P …" at bounding box center [429, 205] width 858 height 411
click at [212, 310] on div "Edit exposure Cancel Save Display name Year [DATE] Make Freightliner Model M2P …" at bounding box center [429, 205] width 858 height 411
click at [282, 30] on icon "close" at bounding box center [283, 31] width 4 height 4
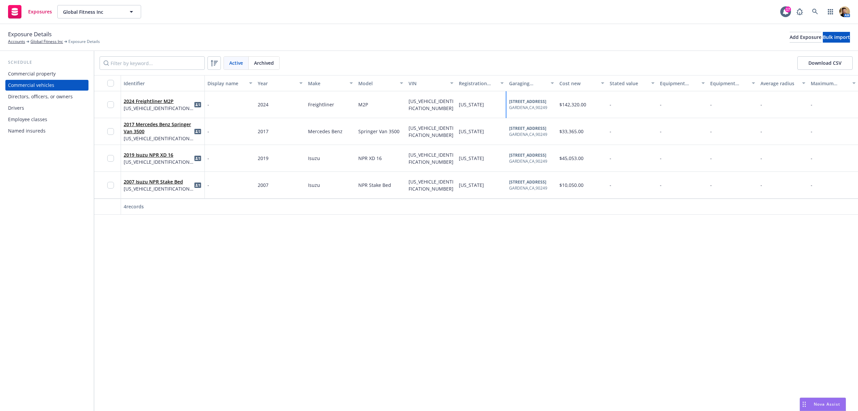
click at [517, 96] on div "[STREET_ADDRESS]" at bounding box center [532, 104] width 50 height 27
click at [518, 99] on b "[STREET_ADDRESS]" at bounding box center [527, 102] width 37 height 6
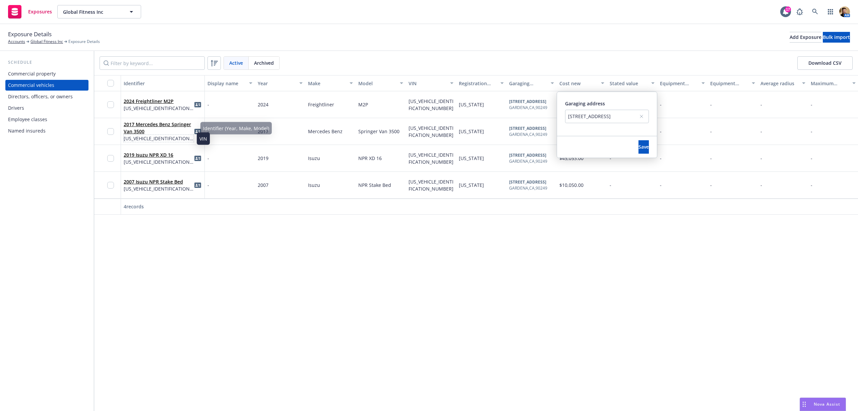
click at [164, 139] on span "[US_VEHICLE_IDENTIFICATION_NUMBER]" at bounding box center [159, 138] width 70 height 7
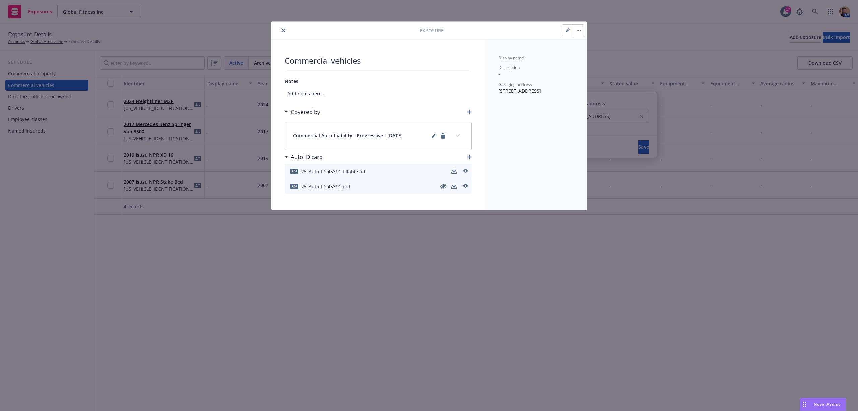
click at [566, 31] on icon "button" at bounding box center [567, 30] width 3 height 3
select select "CA"
select select "COMMERCIAL"
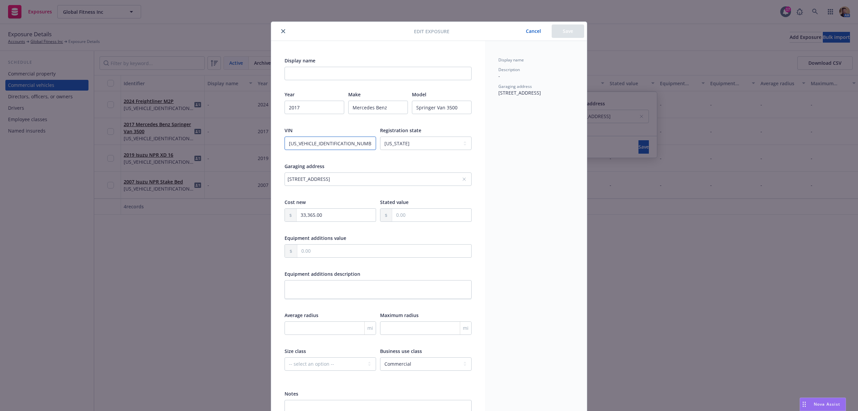
drag, startPoint x: 342, startPoint y: 141, endPoint x: 244, endPoint y: 148, distance: 97.8
click at [244, 148] on div "Edit exposure Cancel Save Display name Year [DATE] Make Mercedes Benz Model Spr…" at bounding box center [429, 205] width 858 height 411
click at [182, 289] on div "Edit exposure Cancel Save Display name Year [DATE] Make Mercedes Benz Model Spr…" at bounding box center [429, 205] width 858 height 411
click at [165, 295] on div "Edit exposure Cancel Save Display name Year [DATE] Make Mercedes Benz Model Spr…" at bounding box center [429, 205] width 858 height 411
click at [282, 30] on button "close" at bounding box center [283, 31] width 8 height 8
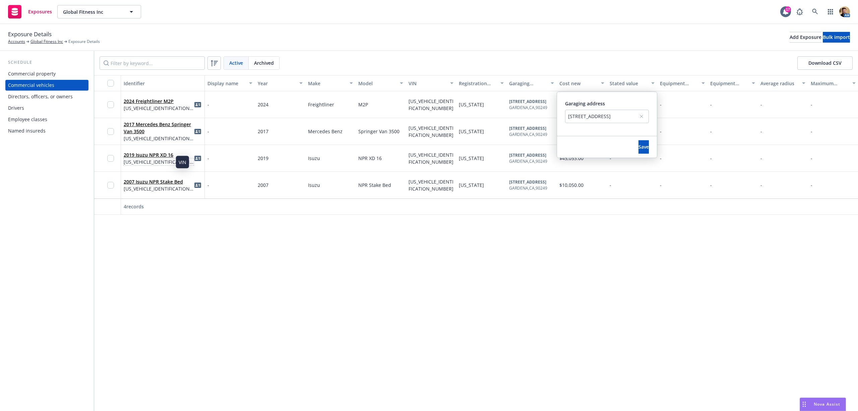
click at [150, 161] on span "[US_VEHICLE_IDENTIFICATION_NUMBER]" at bounding box center [159, 161] width 70 height 7
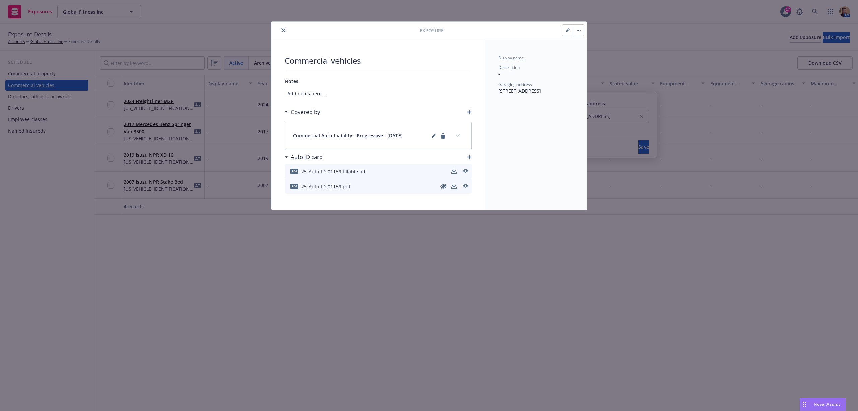
click at [566, 30] on icon "button" at bounding box center [568, 30] width 4 height 4
select select "CA"
select select "COMMERCIAL"
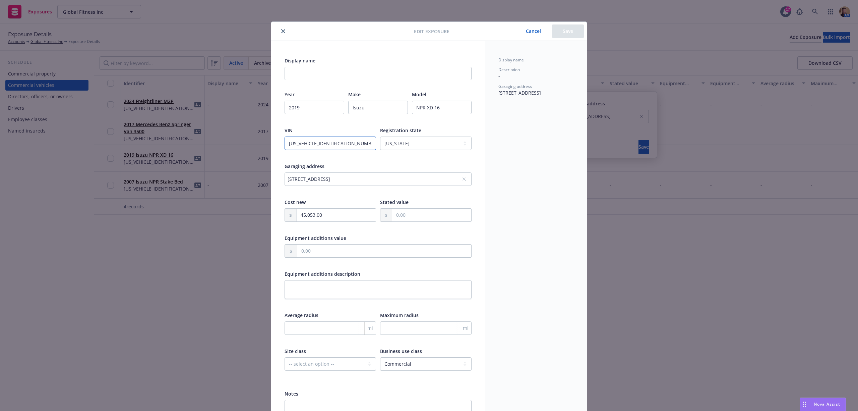
drag, startPoint x: 336, startPoint y: 145, endPoint x: 246, endPoint y: 150, distance: 90.0
click at [248, 150] on div "Edit exposure Cancel Save Display name Year [DATE] Make Isuzu Model NPR XD 16 V…" at bounding box center [429, 205] width 858 height 411
drag, startPoint x: 162, startPoint y: 275, endPoint x: 162, endPoint y: 264, distance: 10.7
click at [162, 275] on div "Edit exposure Cancel Save Display name Year [DATE] Make Isuzu Model NPR XD 16 V…" at bounding box center [429, 205] width 858 height 411
click at [160, 184] on div "Edit exposure Cancel Save Display name Year [DATE] Make Isuzu Model NPR XD 16 V…" at bounding box center [429, 205] width 858 height 411
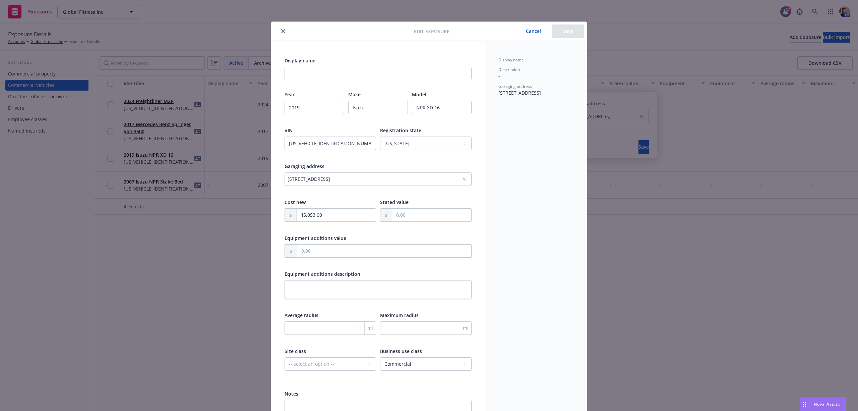
click at [281, 30] on icon "close" at bounding box center [283, 31] width 4 height 4
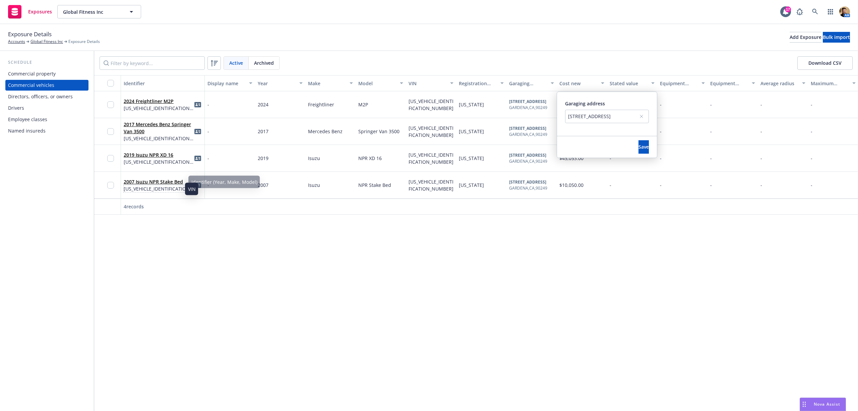
click at [153, 187] on span "[US_VEHICLE_IDENTIFICATION_NUMBER]" at bounding box center [159, 188] width 70 height 7
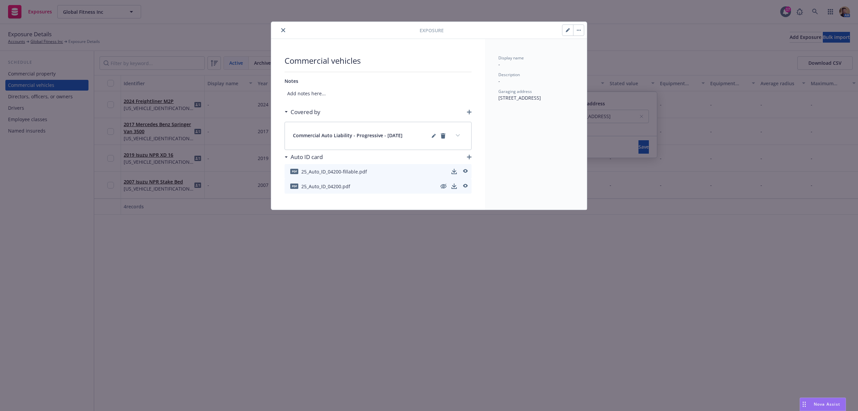
click at [569, 30] on icon "button" at bounding box center [569, 29] width 2 height 2
select select "CA"
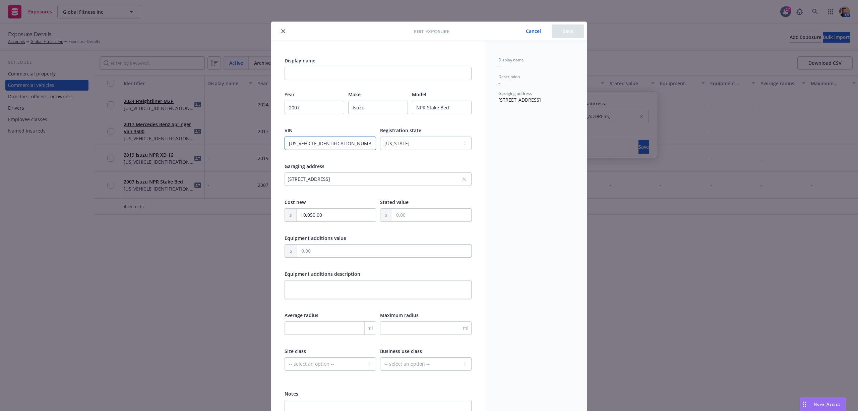
drag, startPoint x: 339, startPoint y: 144, endPoint x: 265, endPoint y: 145, distance: 74.4
click at [265, 145] on div "Edit exposure Cancel Save Display name Year [DATE] Make Isuzu Model NPR Stake B…" at bounding box center [429, 205] width 858 height 411
drag, startPoint x: 152, startPoint y: 290, endPoint x: 133, endPoint y: 257, distance: 37.7
click at [152, 289] on div "Edit exposure Cancel Save Display name Year [DATE] Make Isuzu Model NPR Stake B…" at bounding box center [429, 205] width 858 height 411
click at [279, 30] on button "close" at bounding box center [283, 31] width 8 height 8
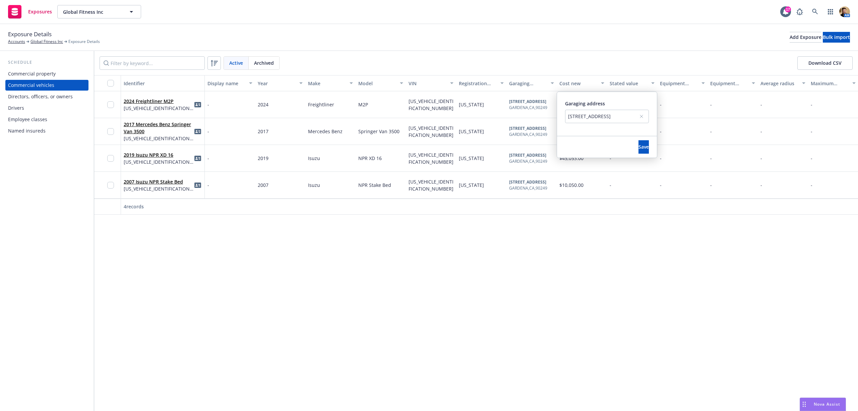
click at [46, 105] on div "Drivers" at bounding box center [47, 108] width 78 height 11
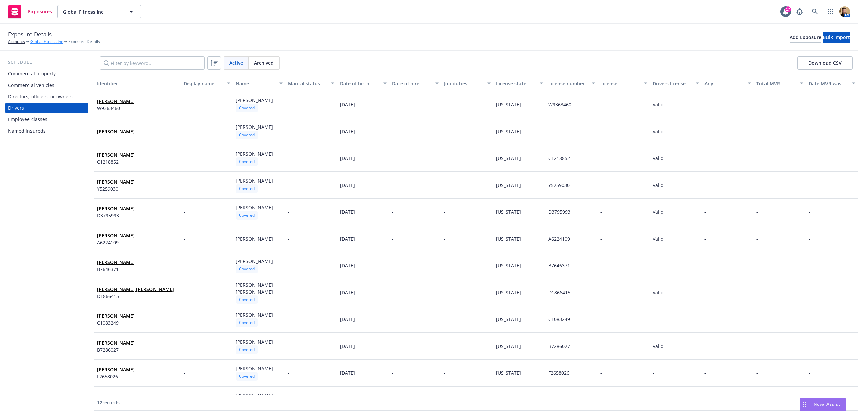
click at [45, 43] on link "Global Fitness Inc" at bounding box center [47, 42] width 33 height 6
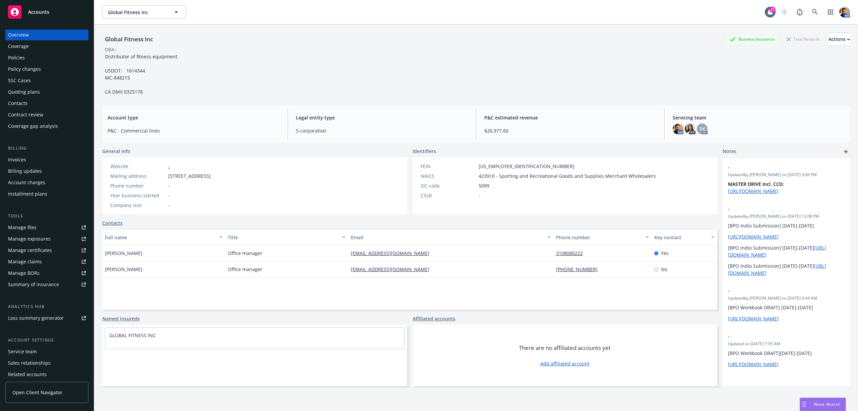
click at [24, 236] on div "Manage exposures" at bounding box center [29, 238] width 43 height 11
